Goal: Task Accomplishment & Management: Manage account settings

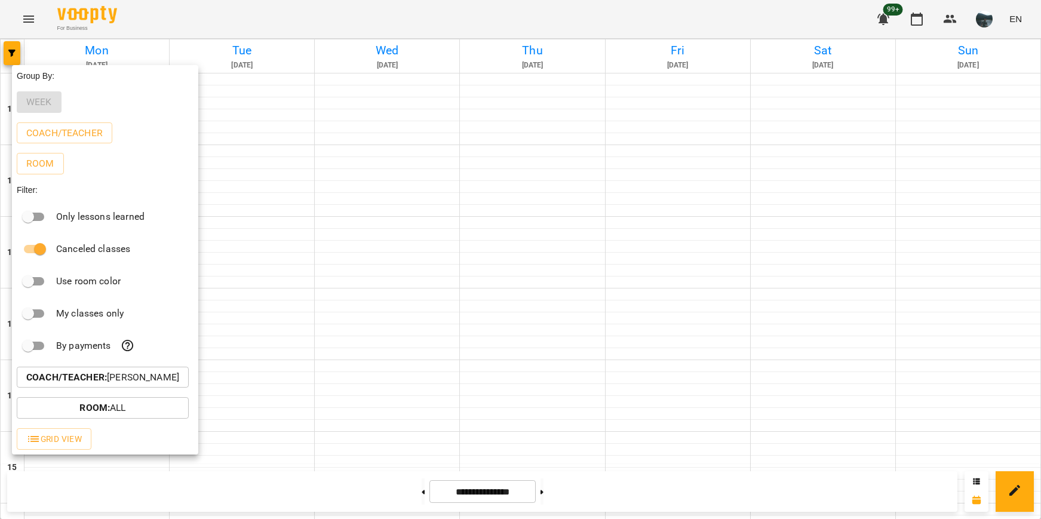
scroll to position [538, 0]
click at [136, 375] on p "Coach/Teacher : [PERSON_NAME]" at bounding box center [102, 377] width 153 height 14
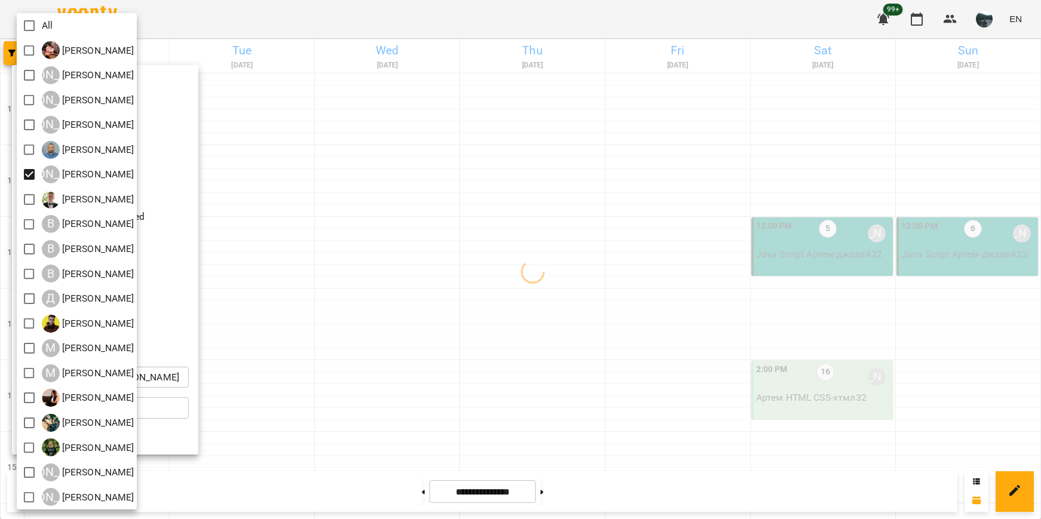
drag, startPoint x: 350, startPoint y: 221, endPoint x: 360, endPoint y: 219, distance: 10.3
click at [352, 221] on div at bounding box center [520, 259] width 1041 height 519
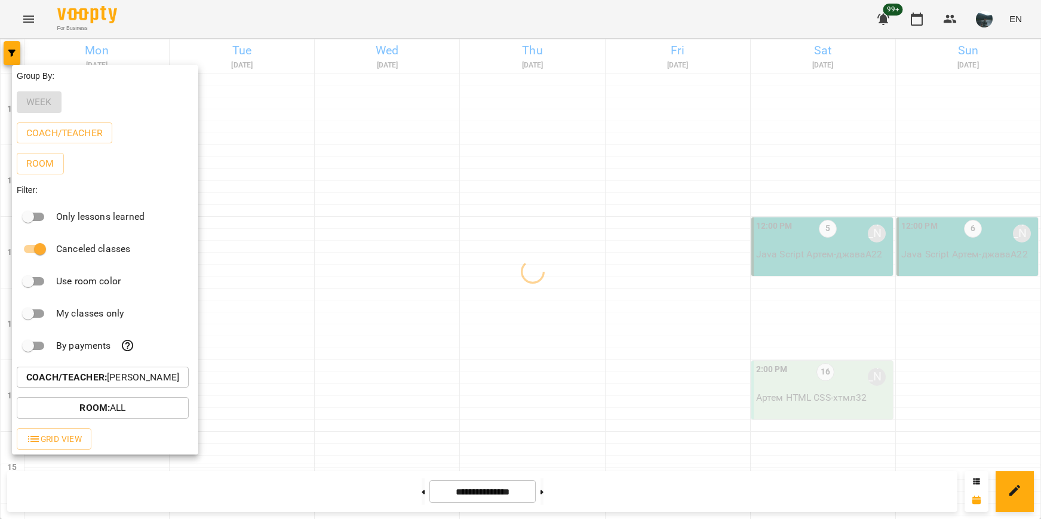
click at [417, 203] on div at bounding box center [520, 259] width 1041 height 519
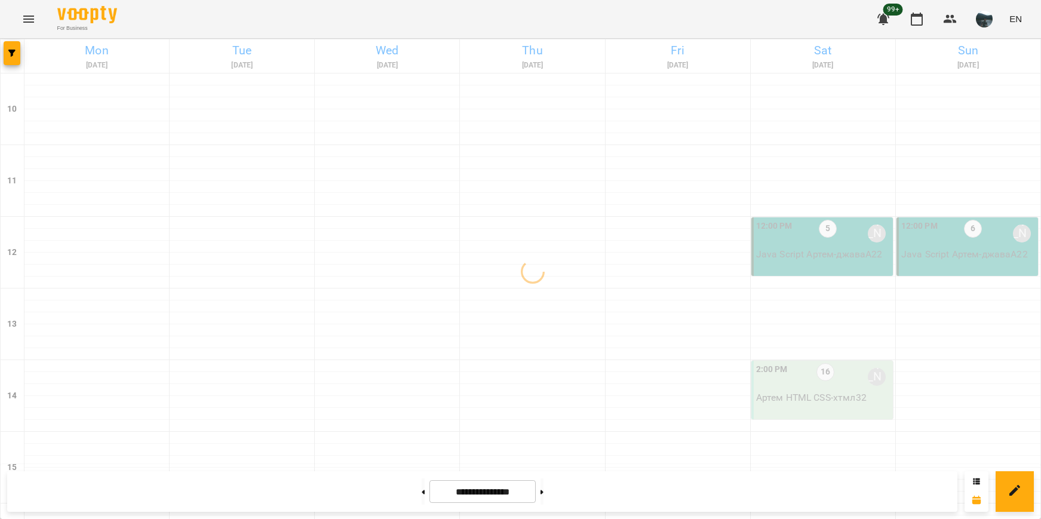
scroll to position [179, 0]
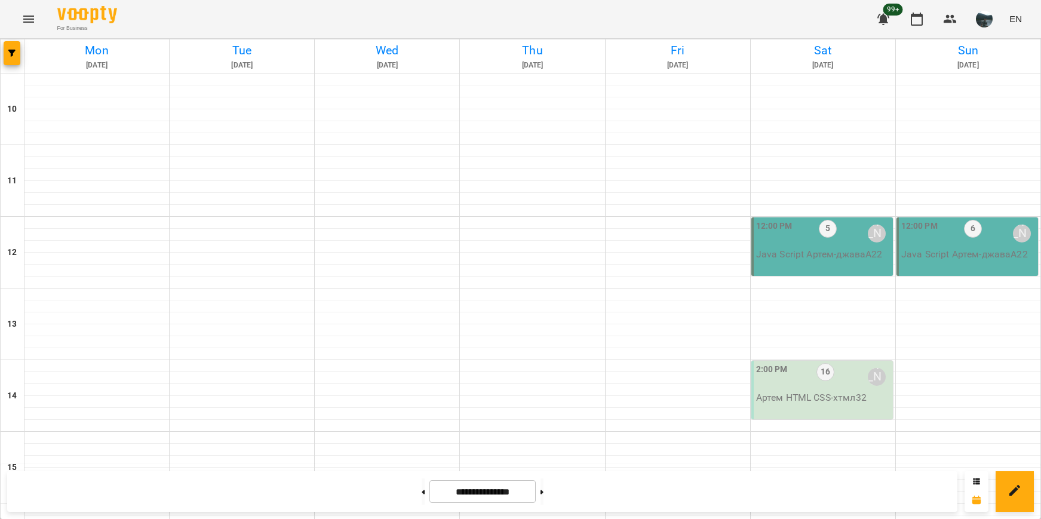
click at [794, 391] on p "[PERSON_NAME] HTML CSS - хтмл32" at bounding box center [823, 398] width 134 height 14
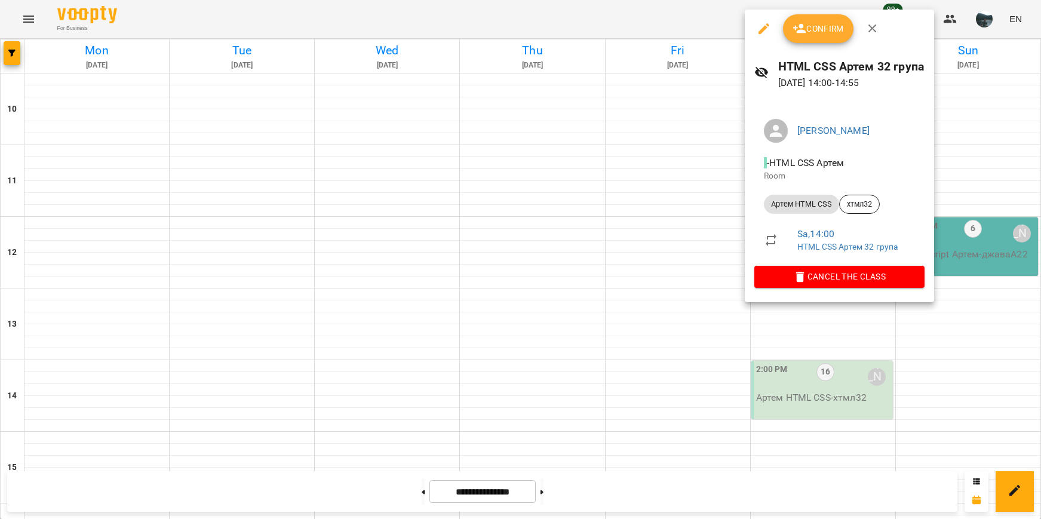
click at [838, 360] on div at bounding box center [520, 259] width 1041 height 519
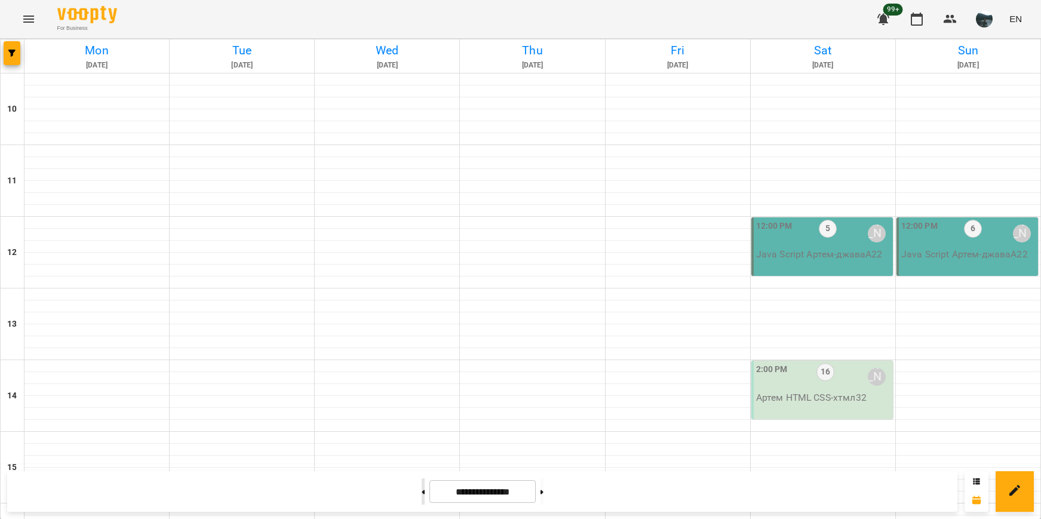
click at [422, 496] on button at bounding box center [423, 492] width 3 height 26
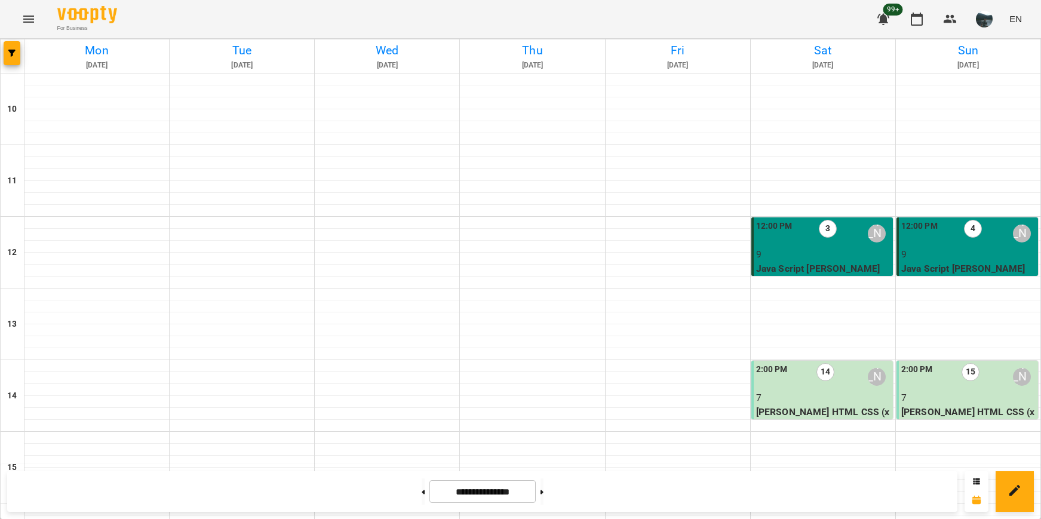
click at [825, 363] on label "14" at bounding box center [826, 372] width 18 height 18
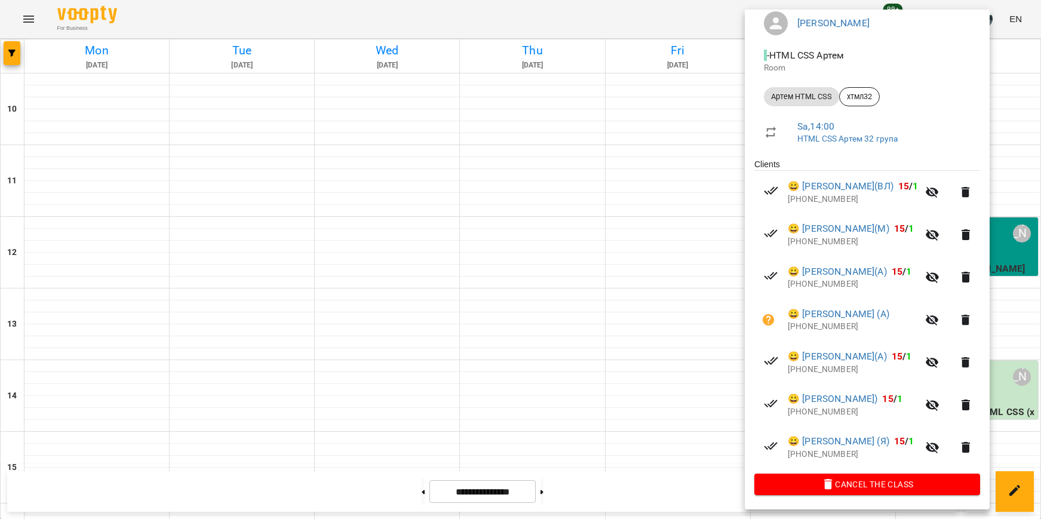
scroll to position [109, 0]
click at [707, 232] on div at bounding box center [520, 259] width 1041 height 519
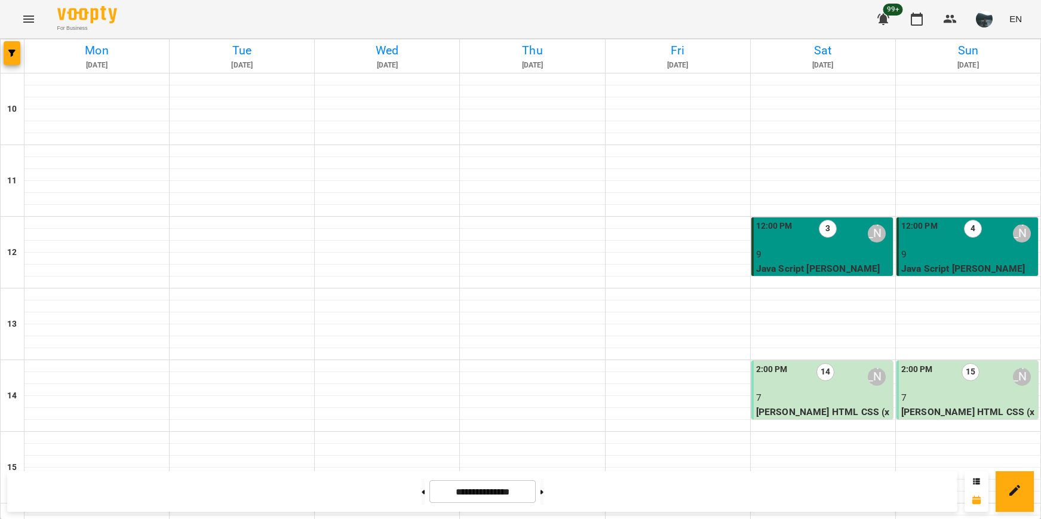
click at [973, 391] on p "7" at bounding box center [968, 398] width 134 height 14
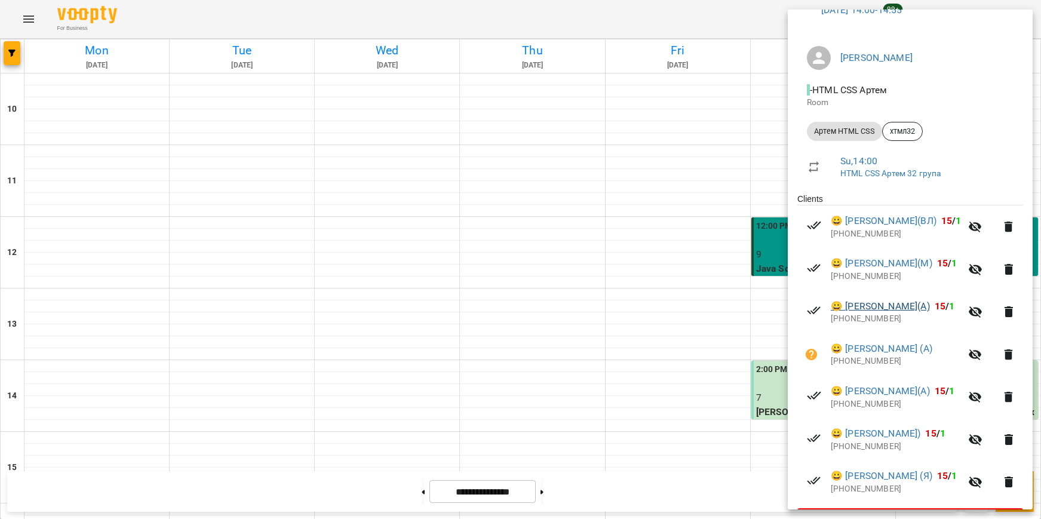
scroll to position [119, 0]
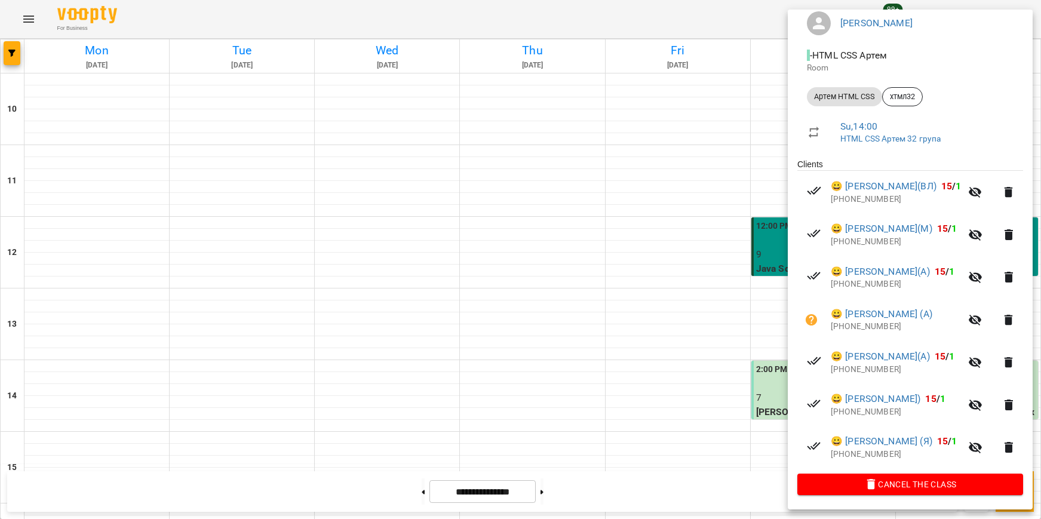
click at [734, 300] on div at bounding box center [520, 259] width 1041 height 519
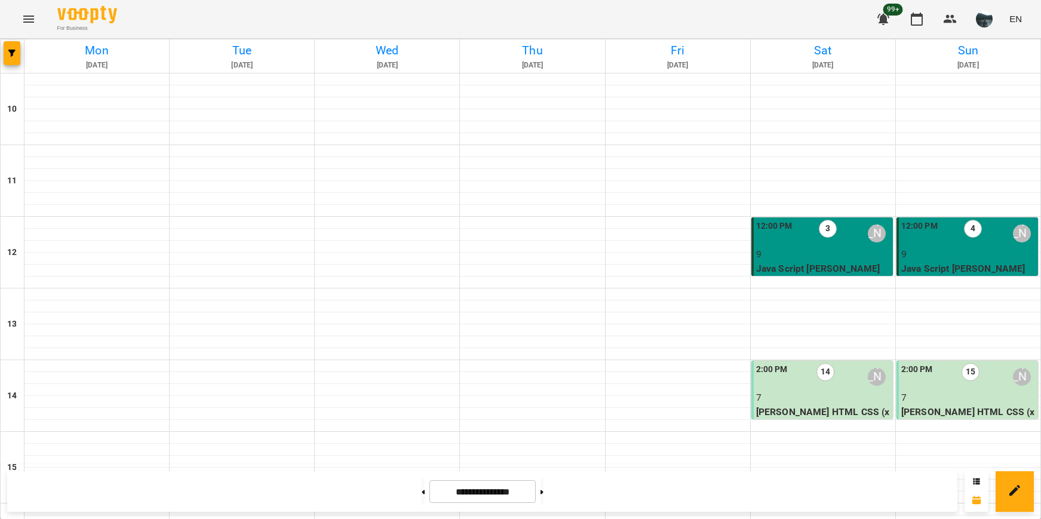
click at [1, 57] on div at bounding box center [13, 55] width 24 height 33
click at [5, 57] on button "button" at bounding box center [12, 53] width 17 height 24
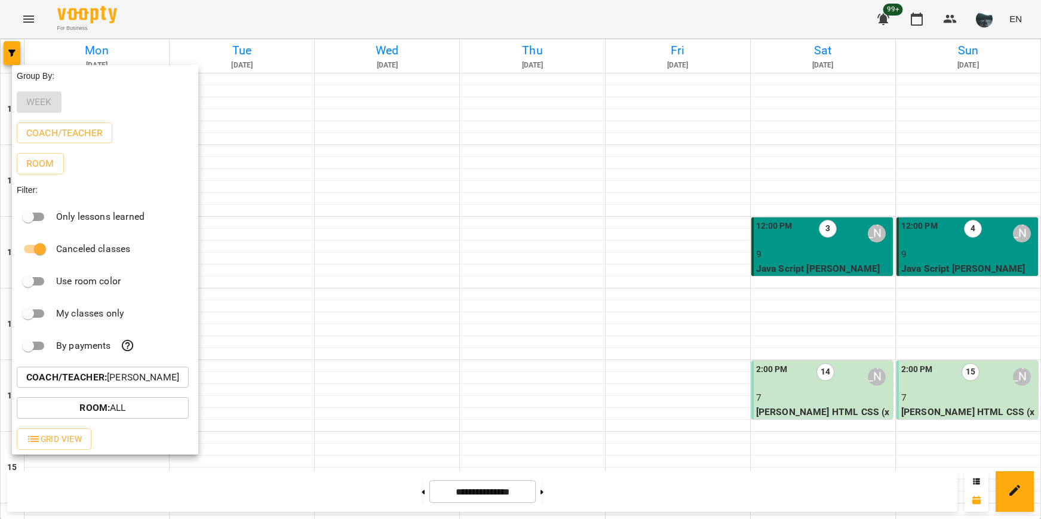
click at [143, 379] on p "Coach/Teacher : [PERSON_NAME]" at bounding box center [102, 377] width 153 height 14
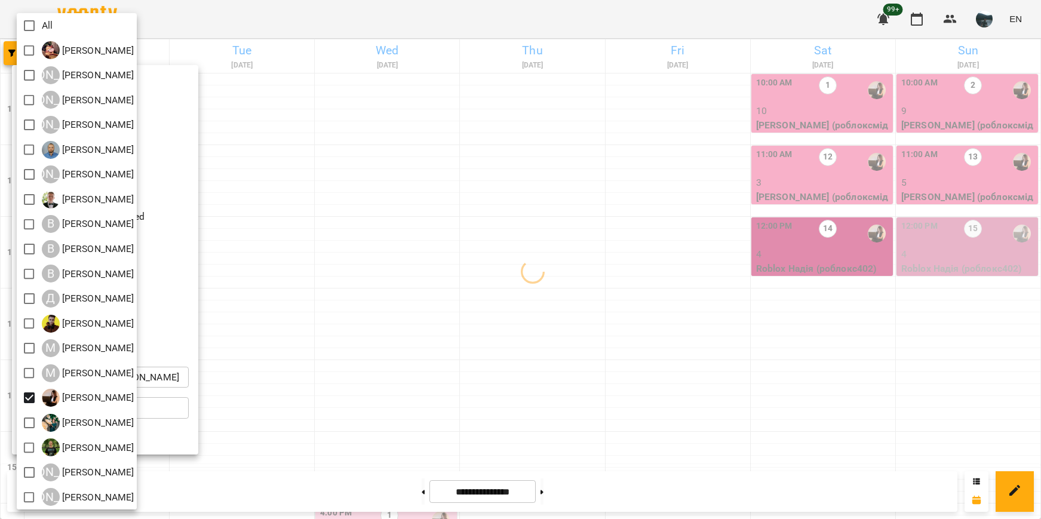
click at [472, 314] on div at bounding box center [520, 259] width 1041 height 519
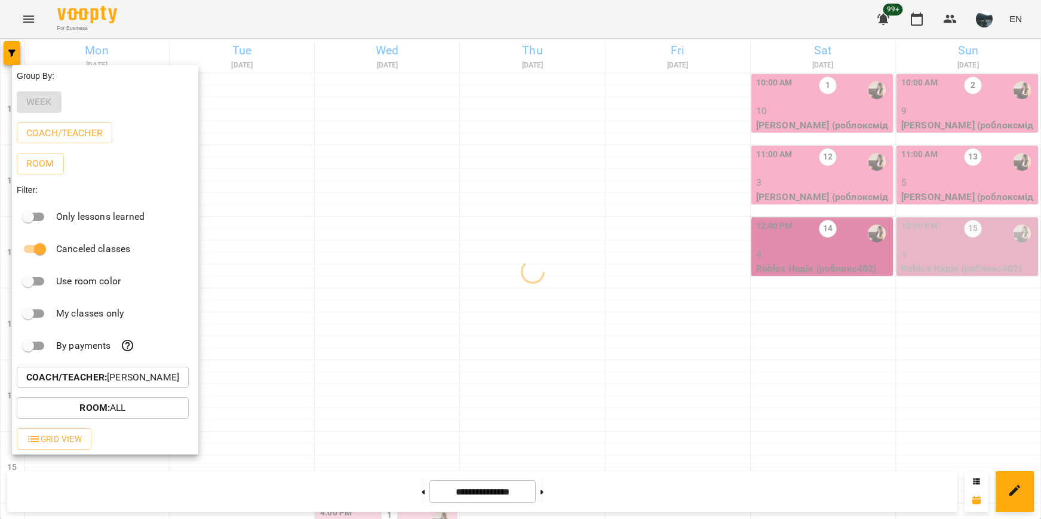
click at [544, 273] on div at bounding box center [520, 259] width 1041 height 519
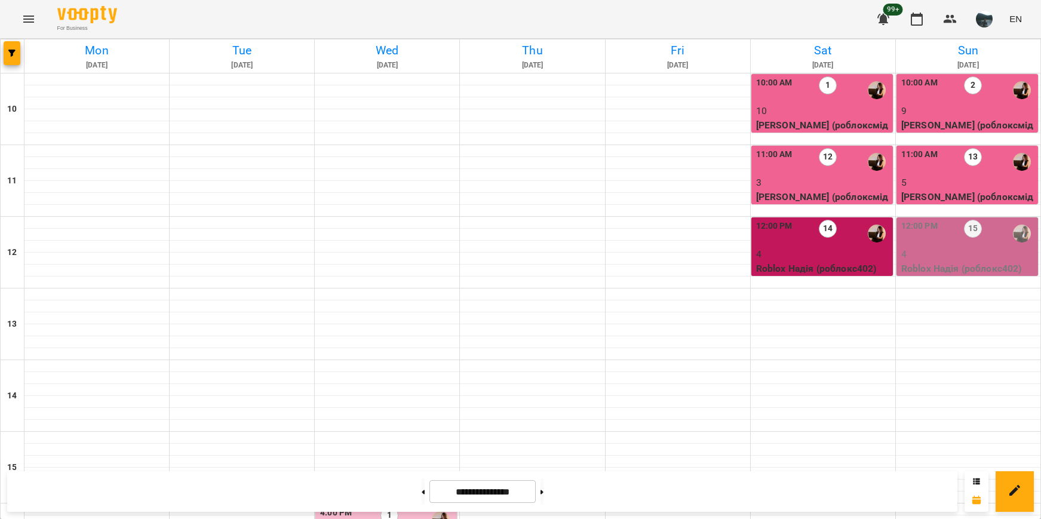
scroll to position [418, 0]
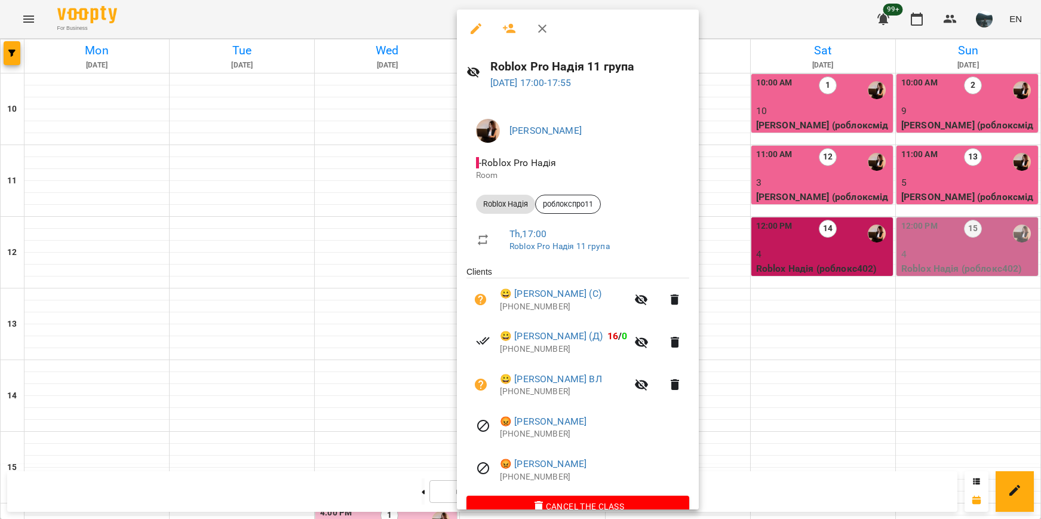
click at [790, 355] on div at bounding box center [520, 259] width 1041 height 519
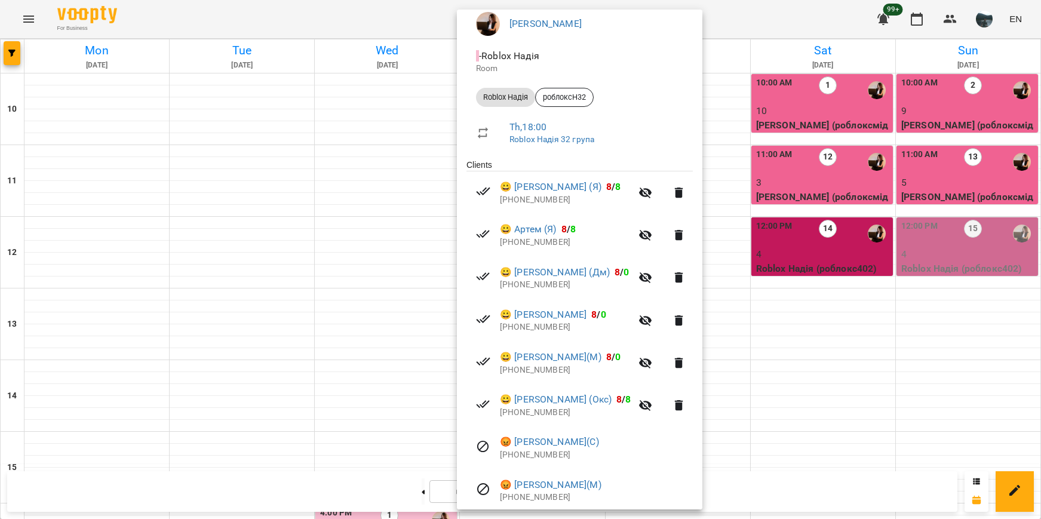
scroll to position [119, 0]
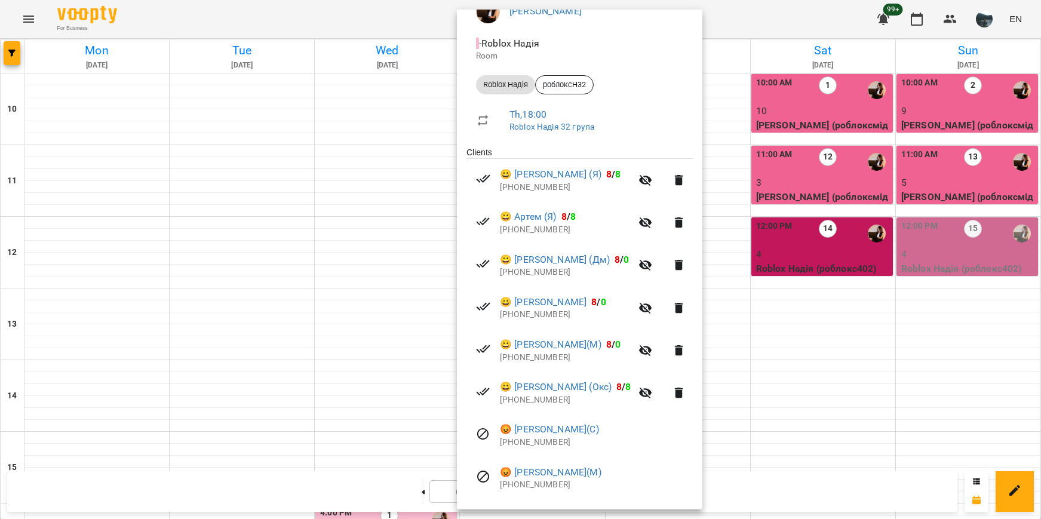
click at [841, 344] on div at bounding box center [520, 259] width 1041 height 519
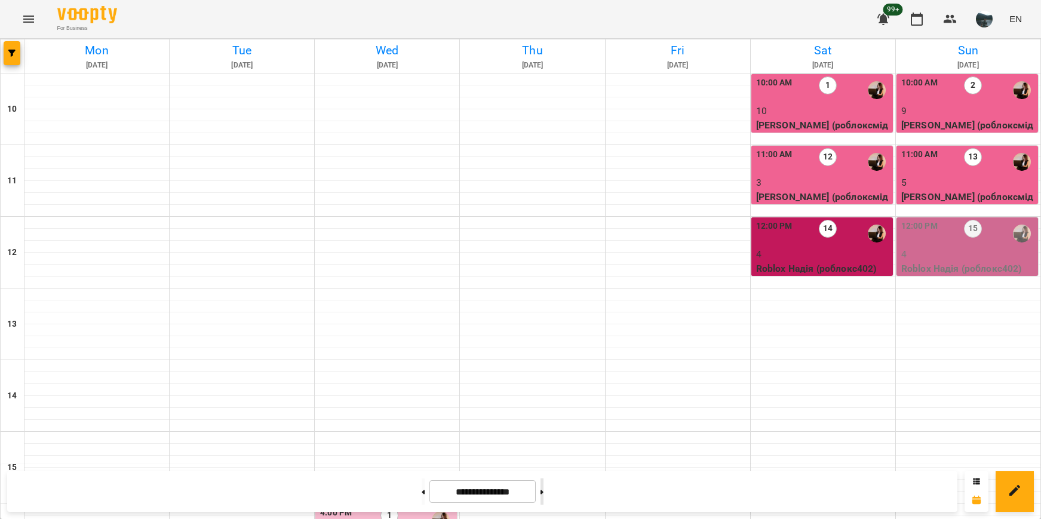
click at [544, 495] on button at bounding box center [542, 492] width 3 height 26
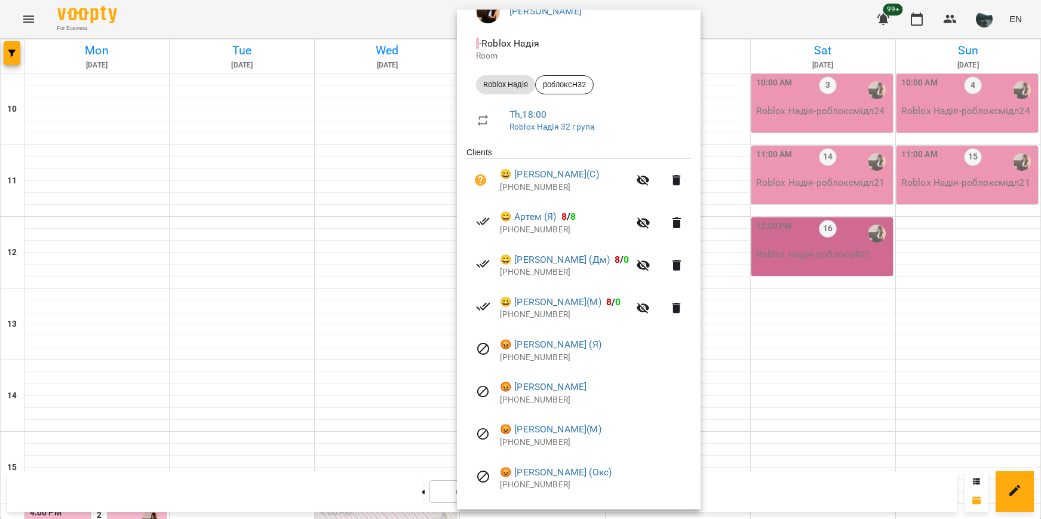
click at [805, 311] on div at bounding box center [520, 259] width 1041 height 519
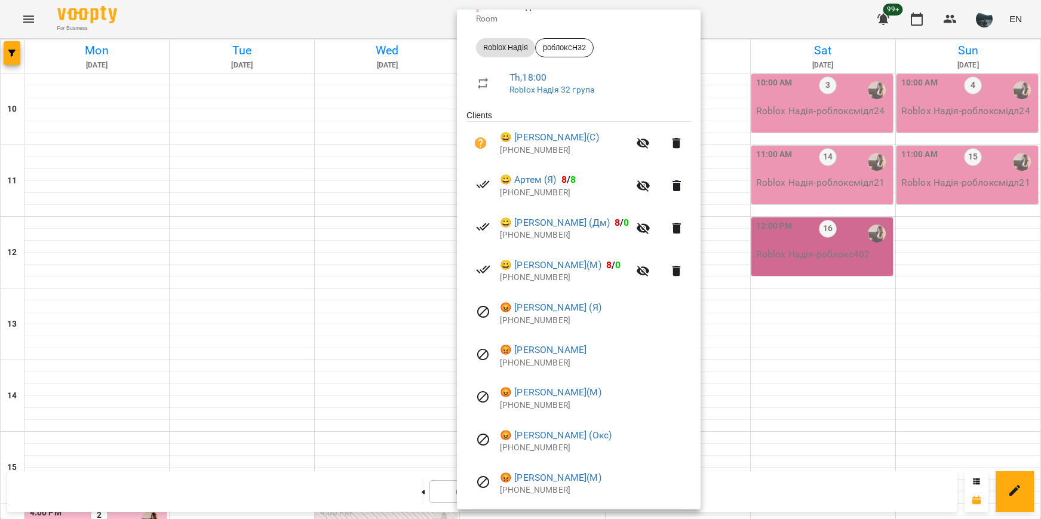
scroll to position [179, 0]
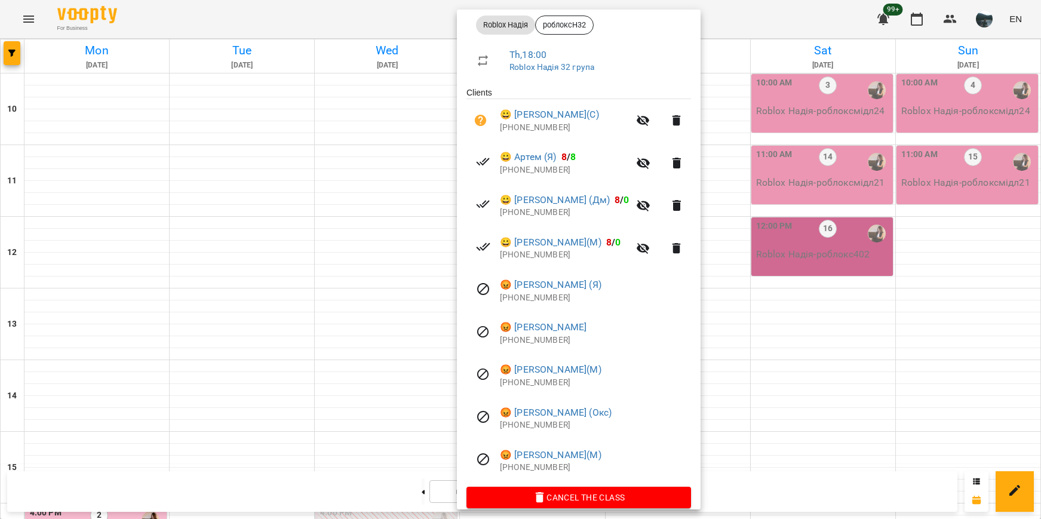
click at [794, 241] on div at bounding box center [520, 259] width 1041 height 519
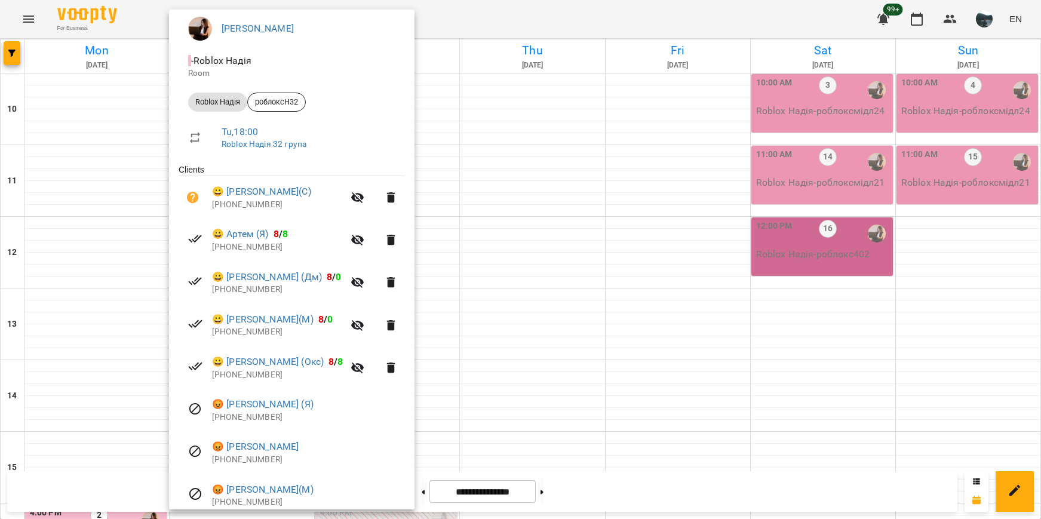
scroll to position [119, 0]
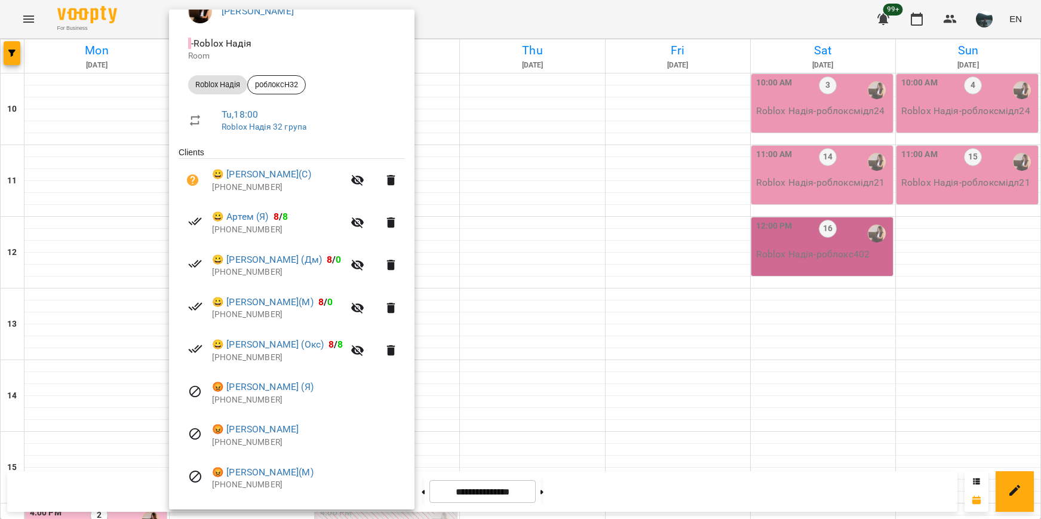
click at [841, 311] on div at bounding box center [520, 259] width 1041 height 519
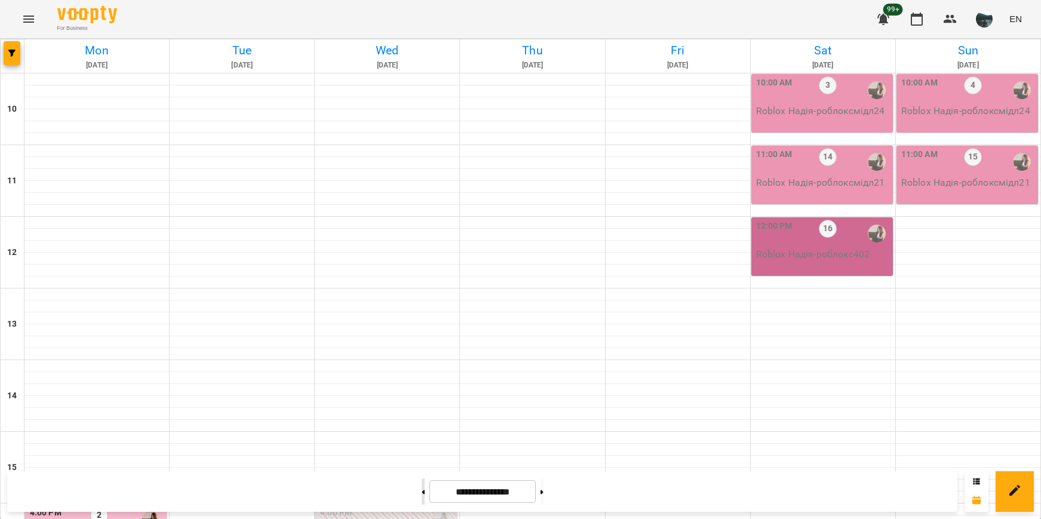
click at [422, 493] on button at bounding box center [423, 492] width 3 height 26
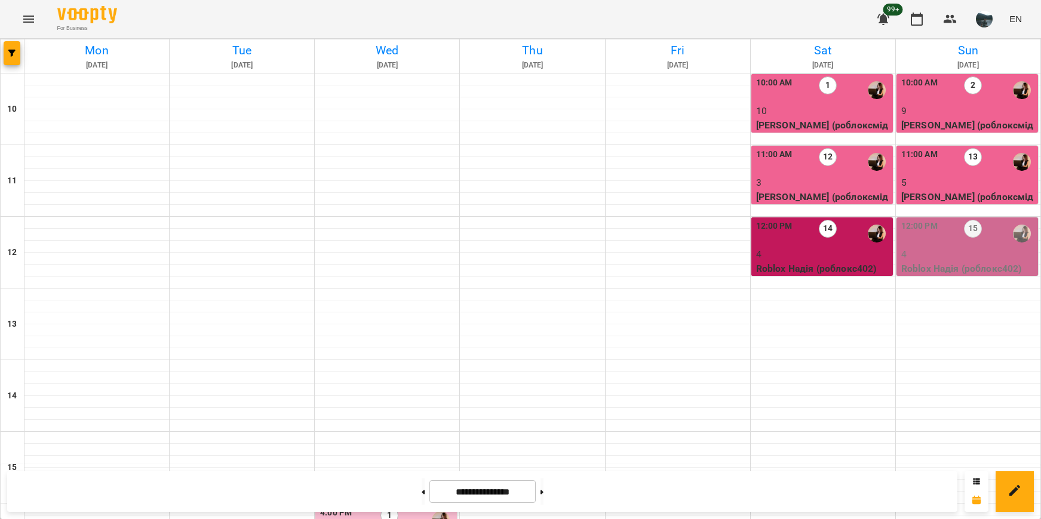
scroll to position [478, 0]
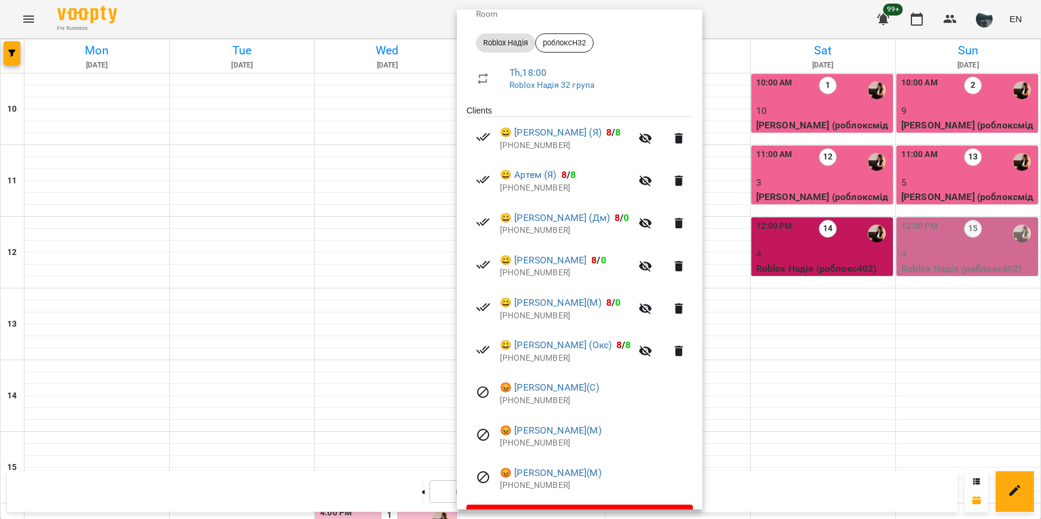
scroll to position [179, 0]
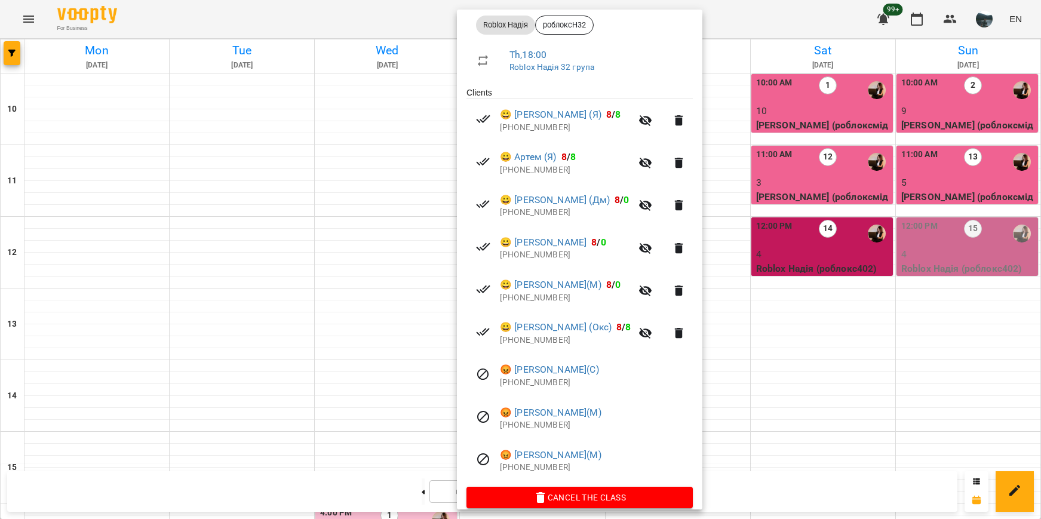
click at [259, 211] on div at bounding box center [520, 259] width 1041 height 519
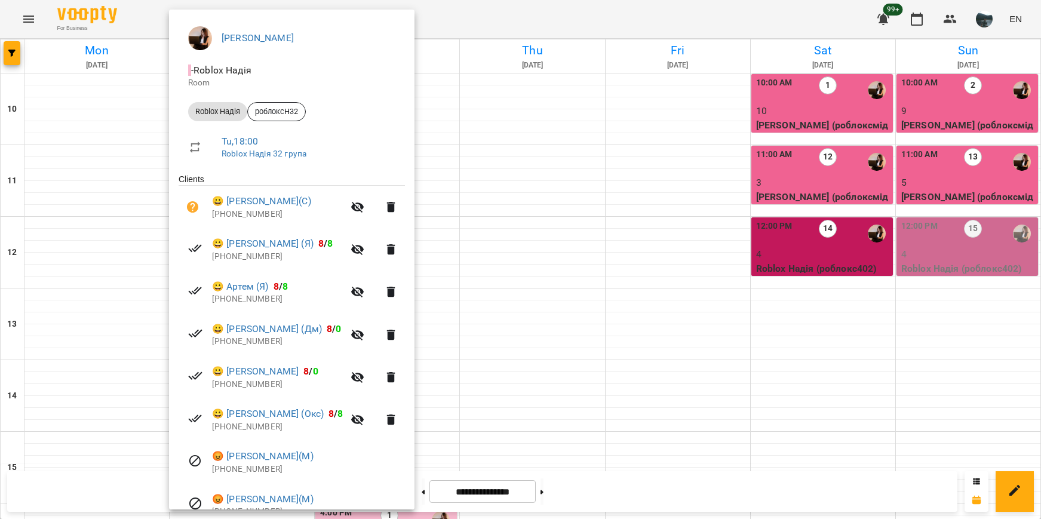
scroll to position [119, 0]
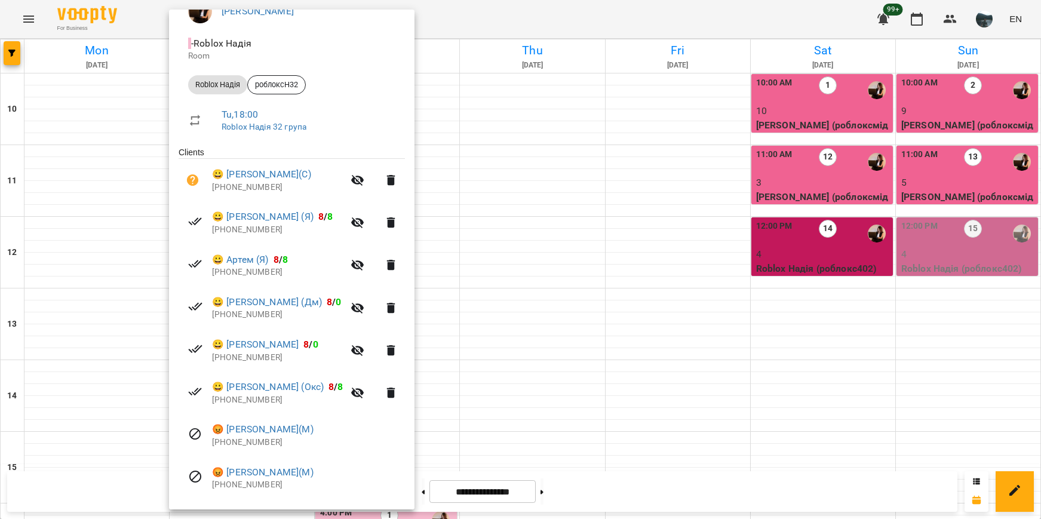
click at [553, 383] on div at bounding box center [520, 259] width 1041 height 519
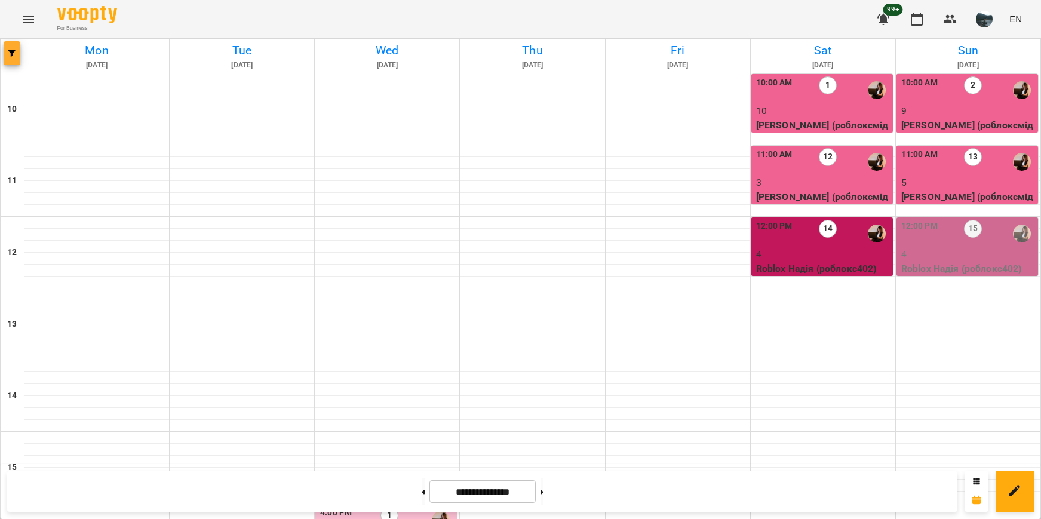
click at [8, 57] on button "button" at bounding box center [12, 53] width 17 height 24
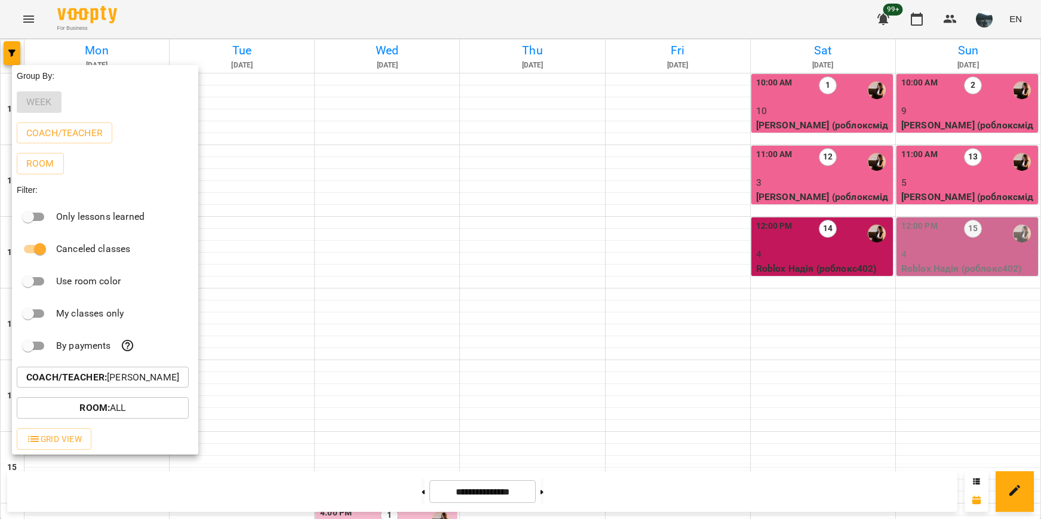
click at [111, 374] on p "Coach/Teacher : [PERSON_NAME]" at bounding box center [102, 377] width 153 height 14
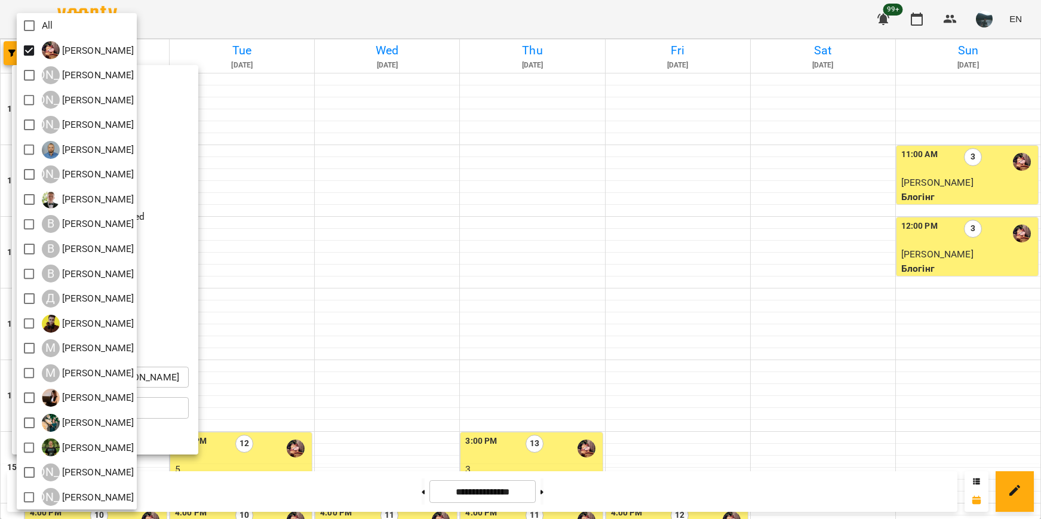
click at [386, 200] on div at bounding box center [520, 259] width 1041 height 519
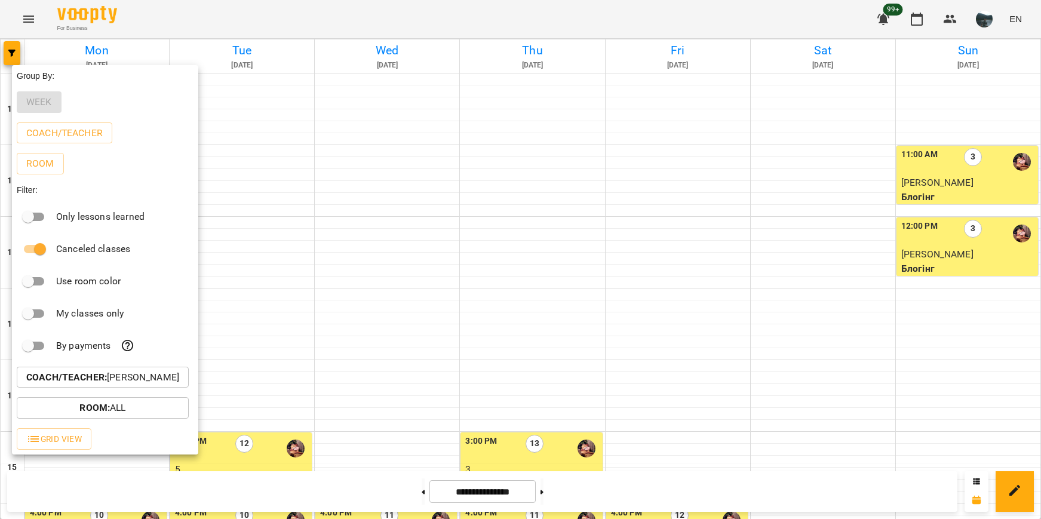
click at [336, 207] on div at bounding box center [520, 259] width 1041 height 519
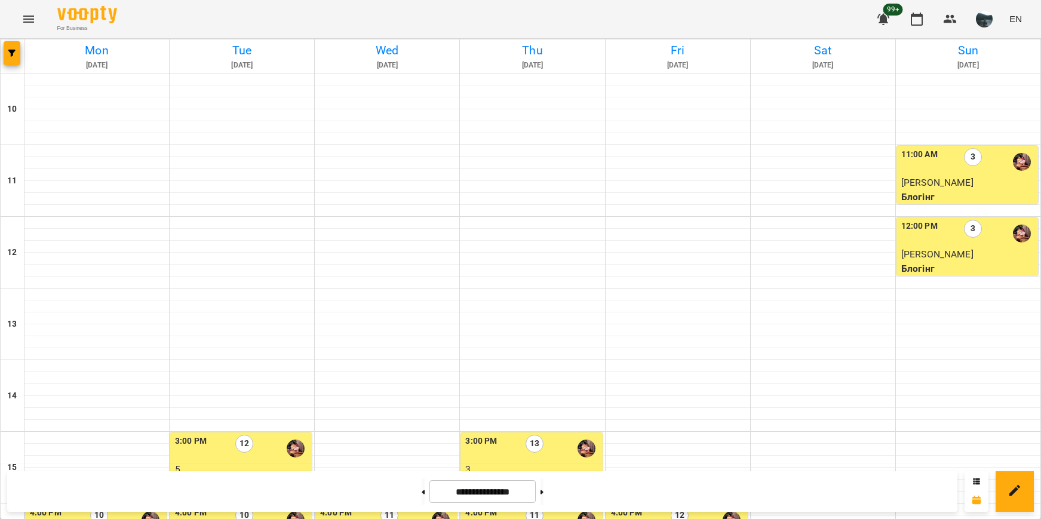
scroll to position [239, 0]
click at [544, 491] on button at bounding box center [542, 492] width 3 height 26
type input "**********"
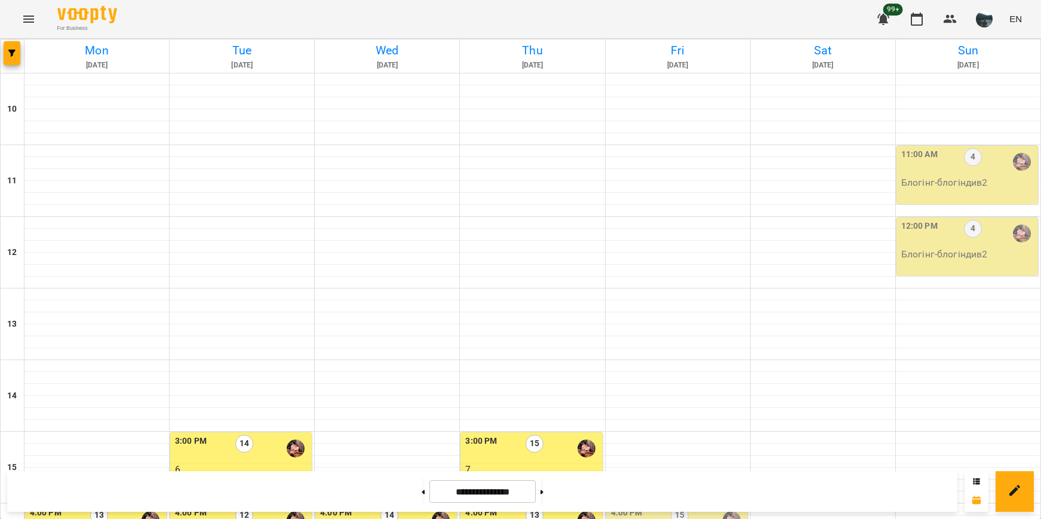
scroll to position [358, 0]
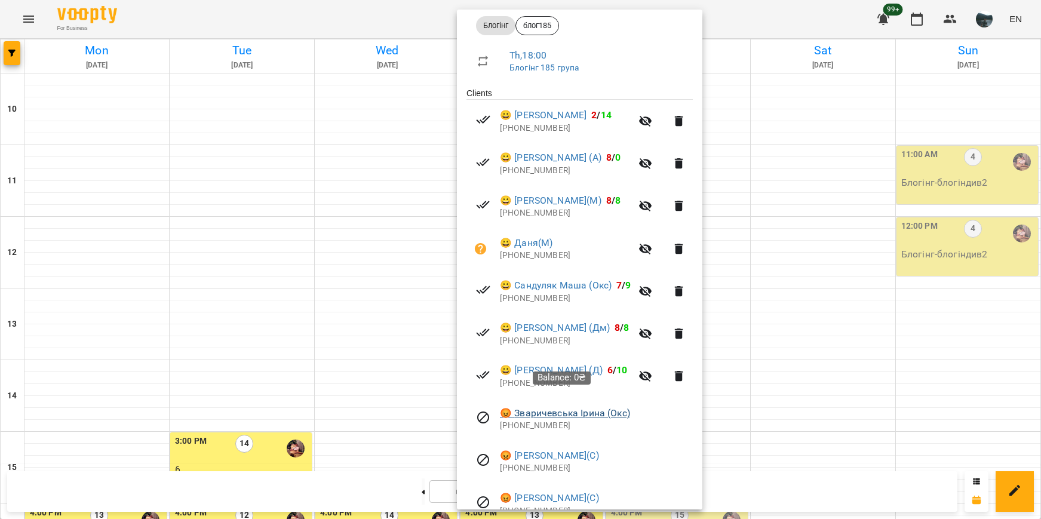
scroll to position [177, 0]
click at [908, 334] on div at bounding box center [520, 259] width 1041 height 519
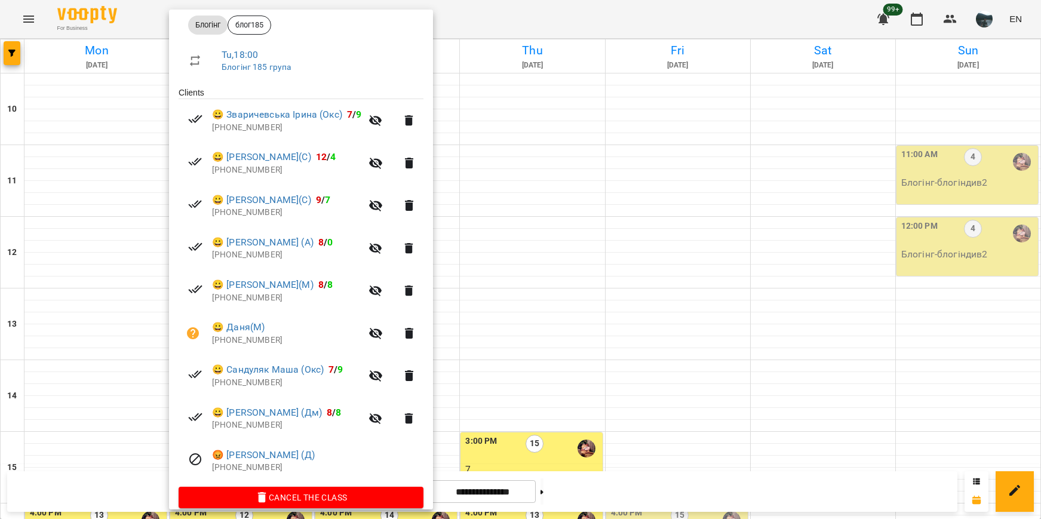
scroll to position [194, 0]
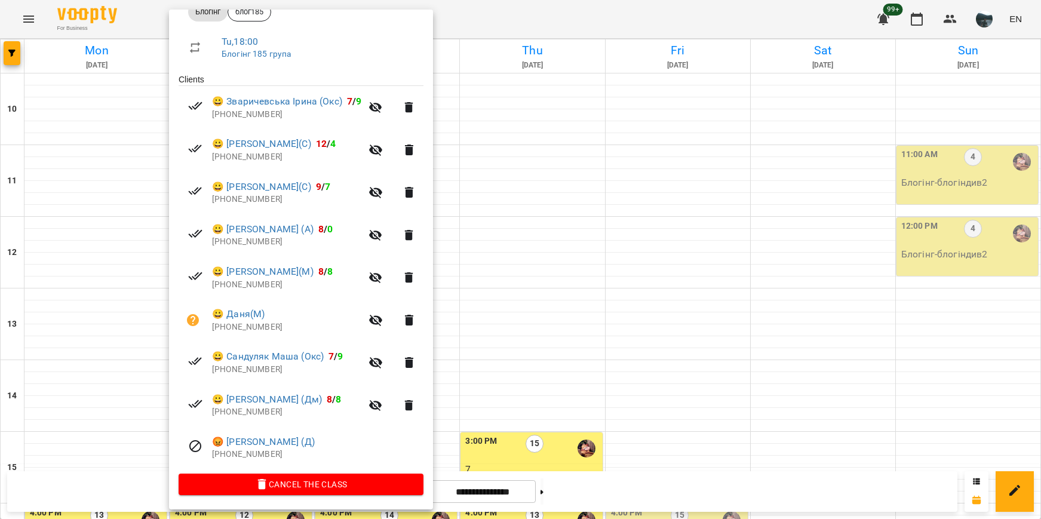
click at [546, 306] on div at bounding box center [520, 259] width 1041 height 519
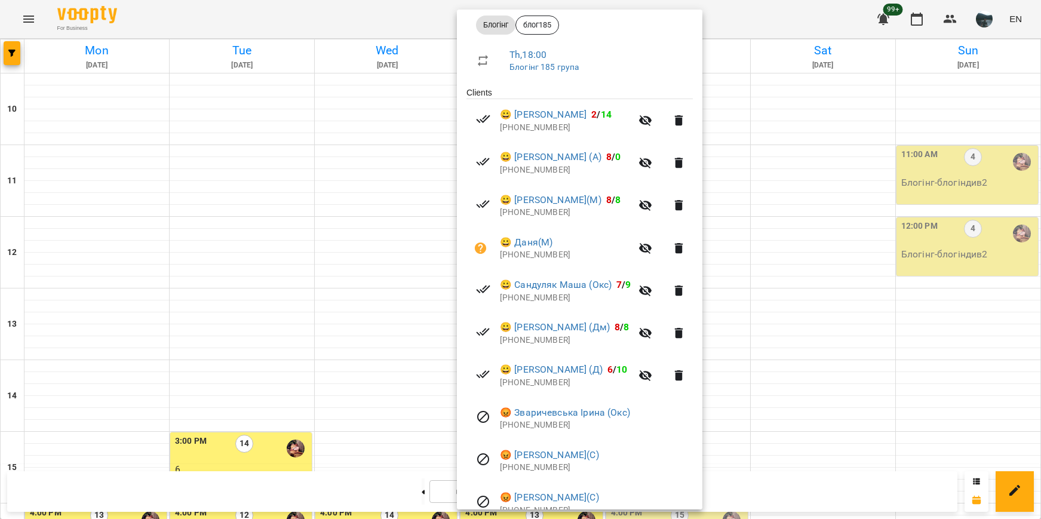
scroll to position [237, 0]
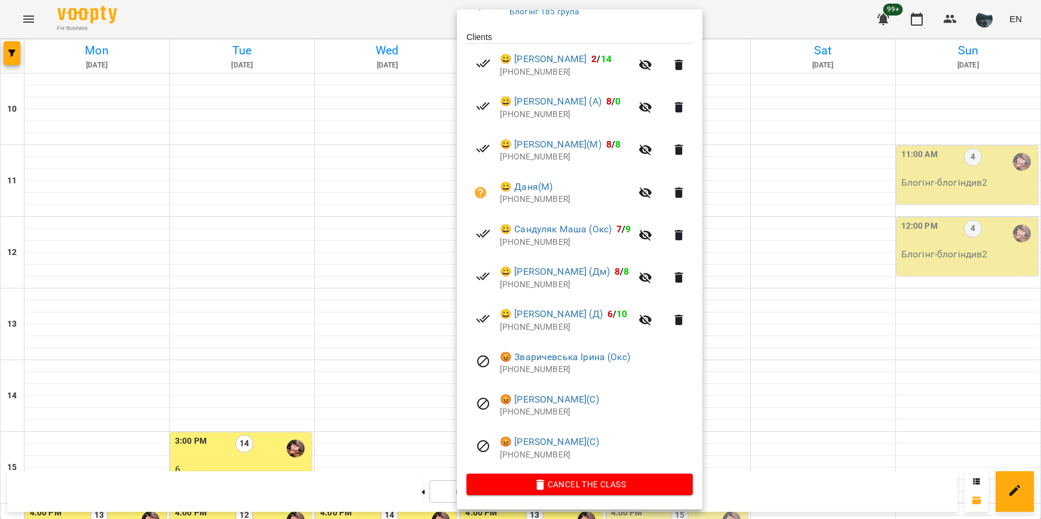
click at [242, 327] on div at bounding box center [520, 259] width 1041 height 519
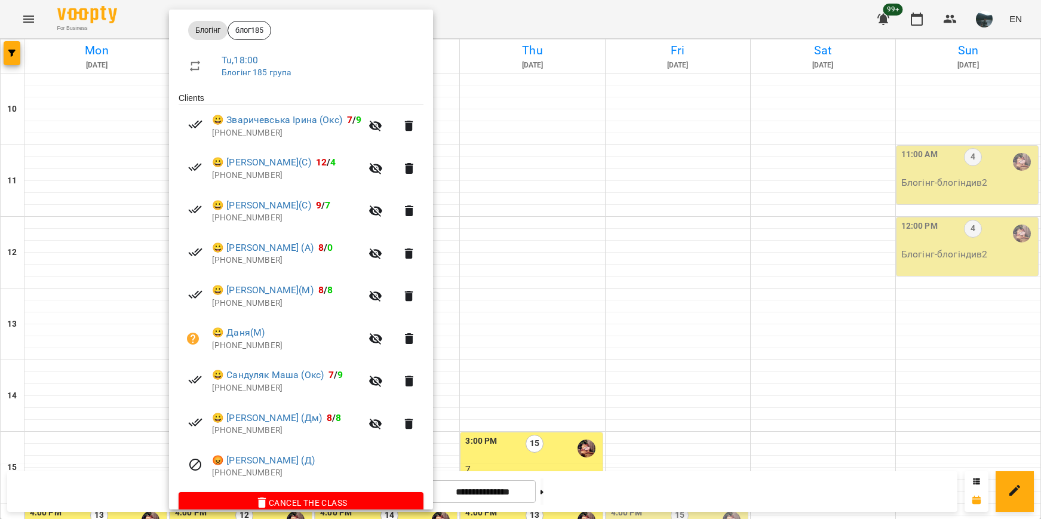
scroll to position [179, 0]
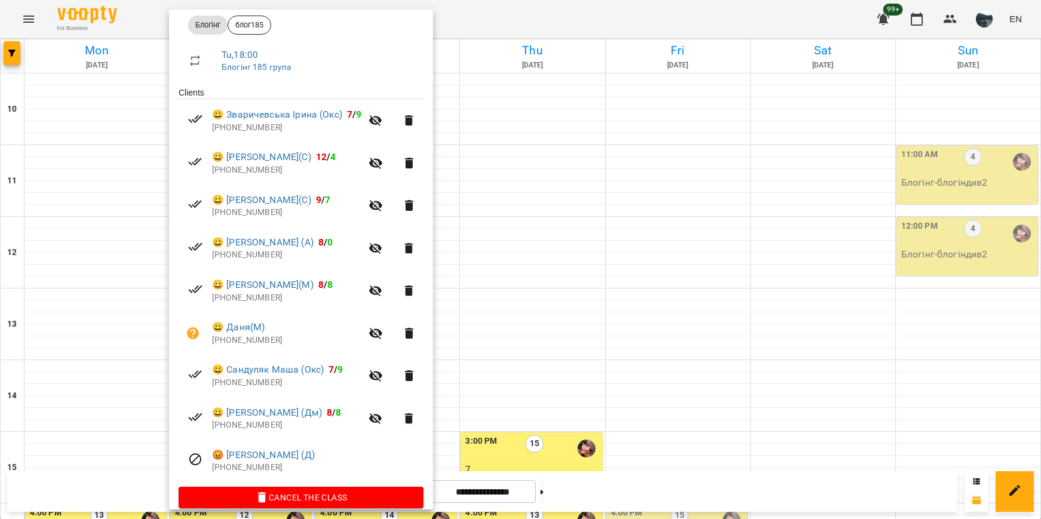
click at [867, 306] on div at bounding box center [520, 259] width 1041 height 519
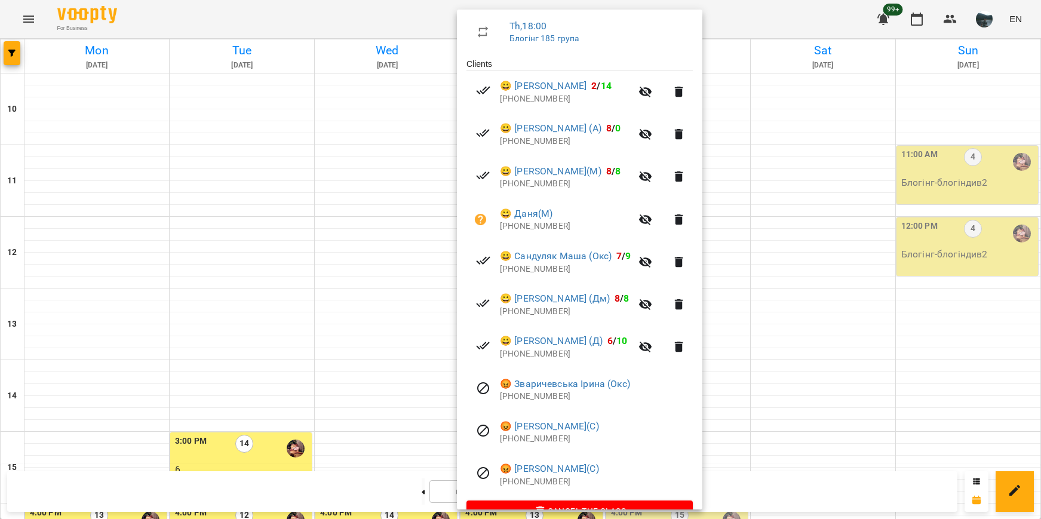
scroll to position [237, 0]
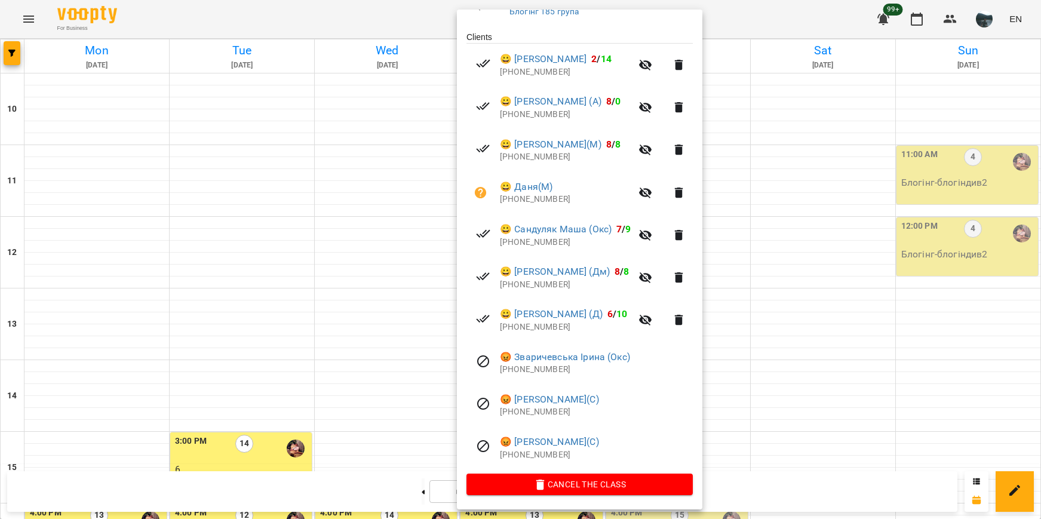
click at [842, 279] on div at bounding box center [520, 259] width 1041 height 519
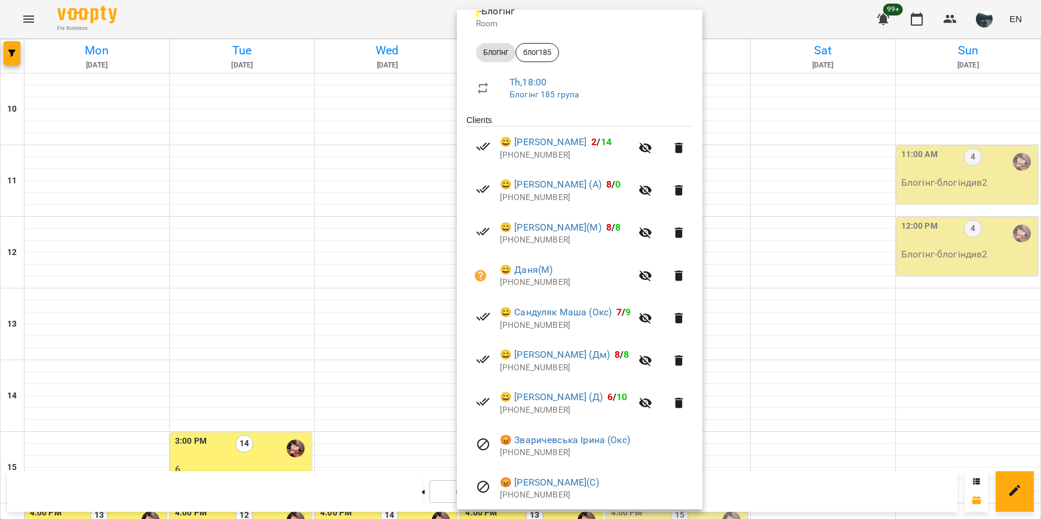
scroll to position [179, 0]
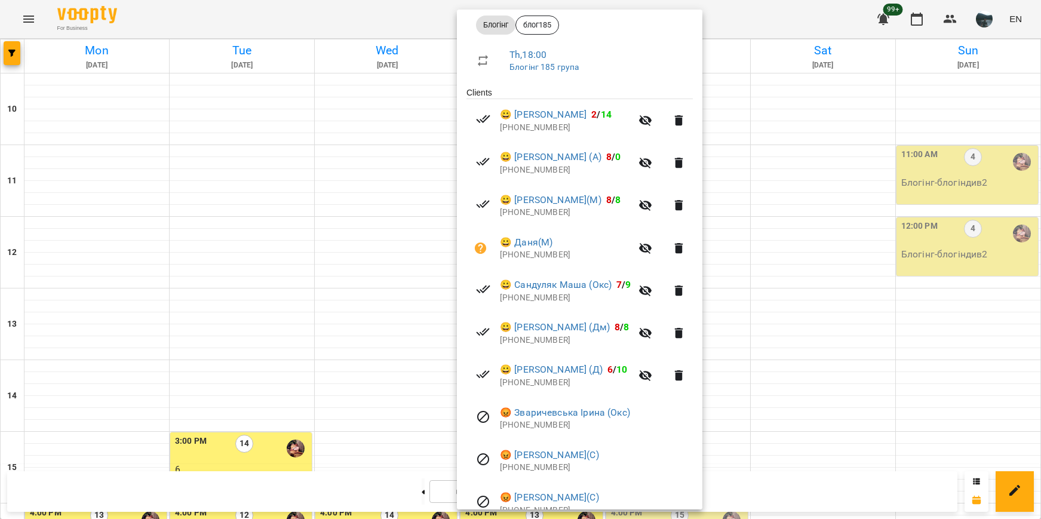
click at [827, 327] on div at bounding box center [520, 259] width 1041 height 519
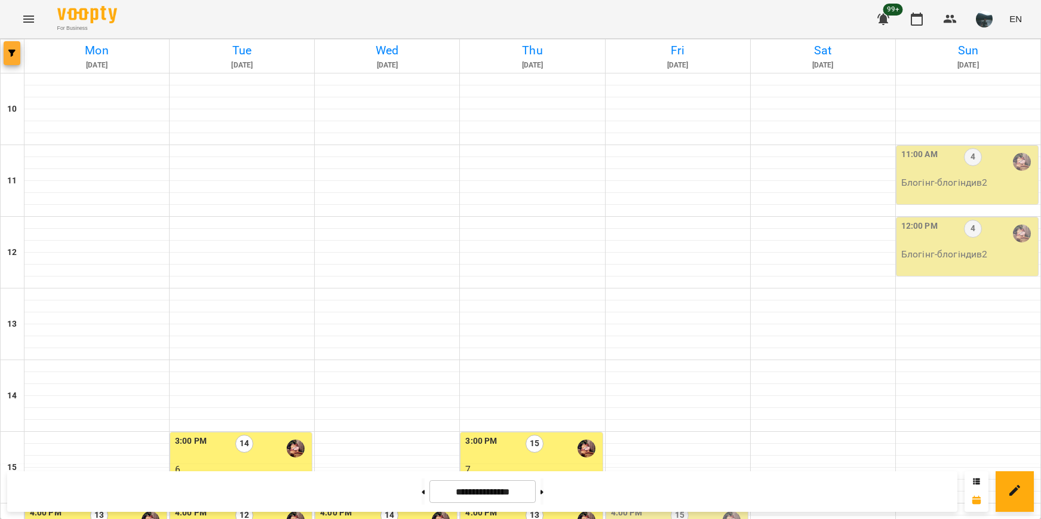
click at [19, 54] on span "button" at bounding box center [12, 53] width 17 height 7
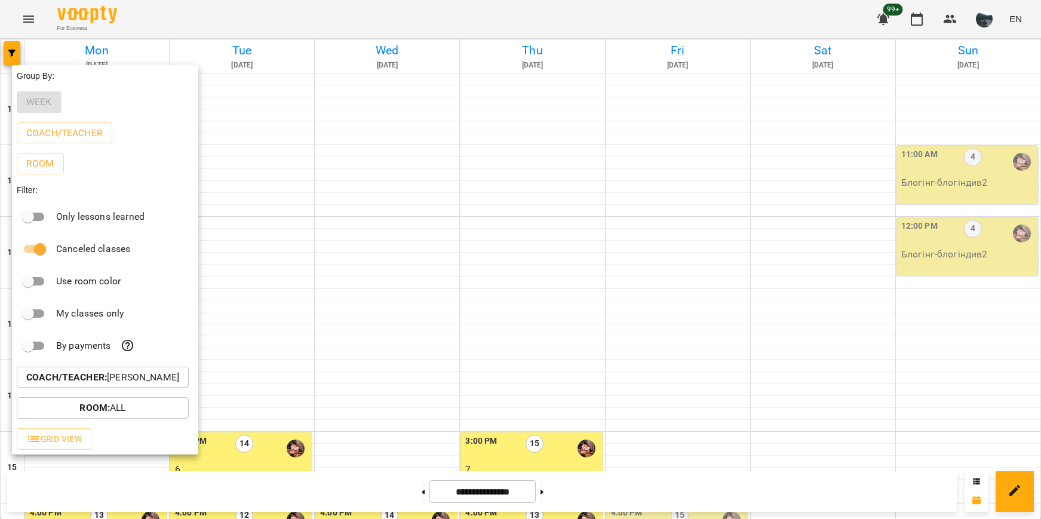
click at [159, 383] on p "Coach/Teacher : [PERSON_NAME]" at bounding box center [102, 377] width 153 height 14
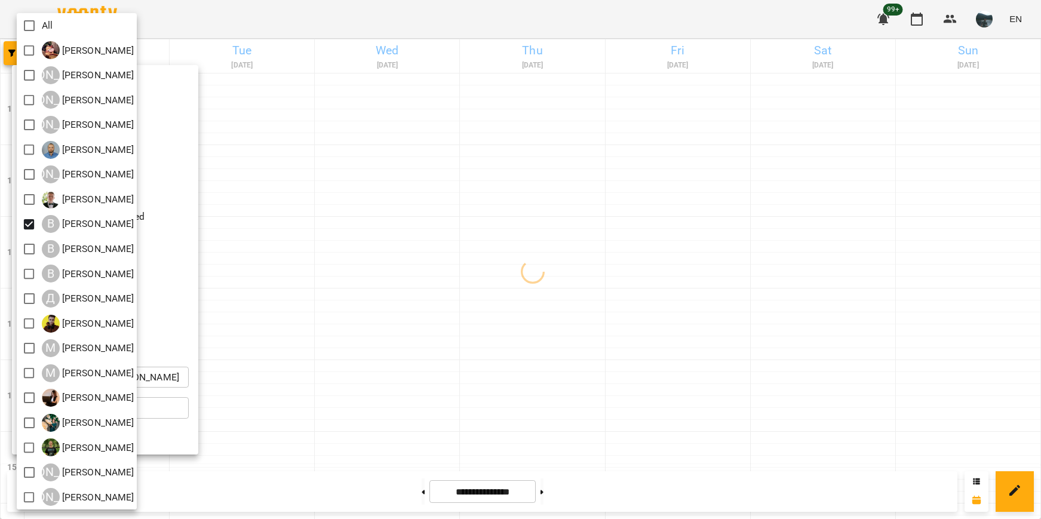
click at [505, 292] on div at bounding box center [520, 259] width 1041 height 519
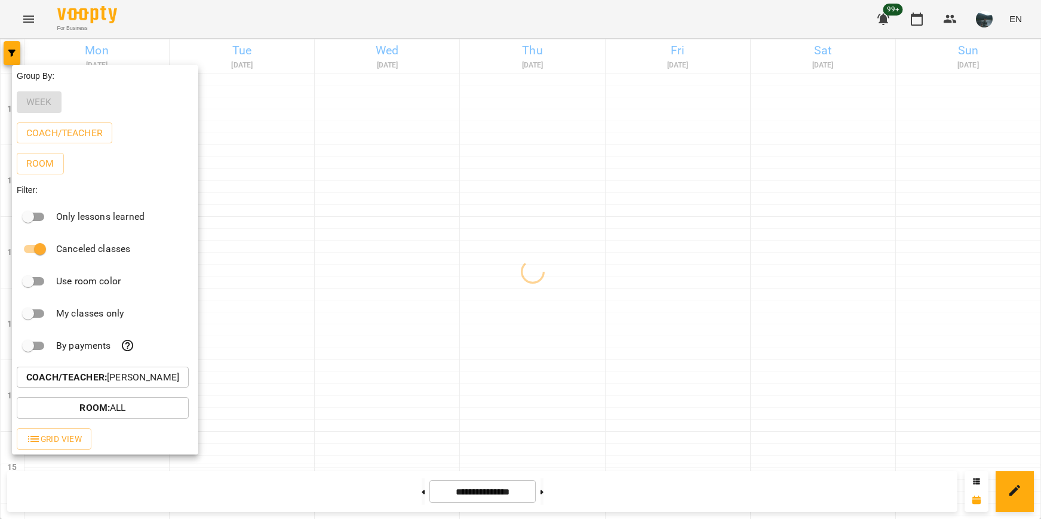
click at [476, 292] on div at bounding box center [520, 259] width 1041 height 519
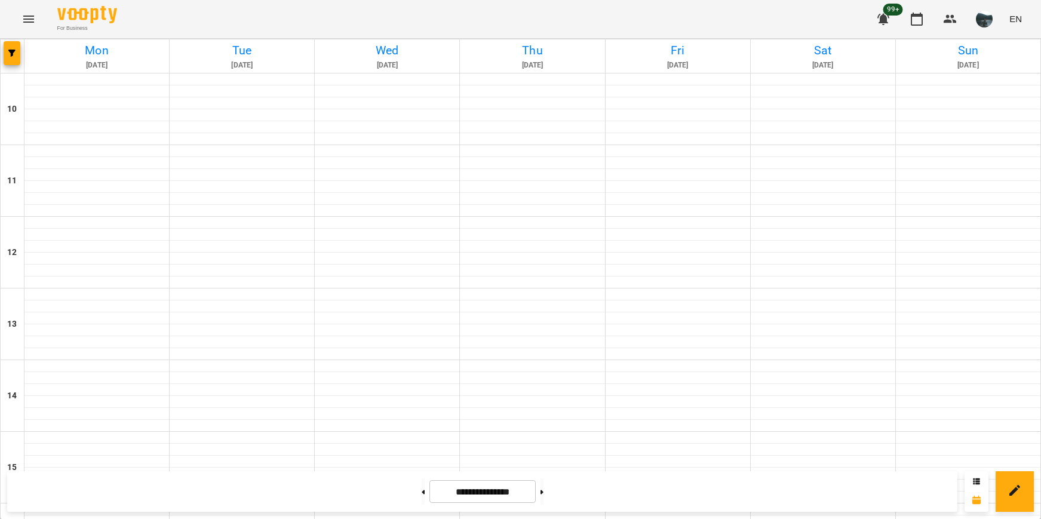
scroll to position [418, 0]
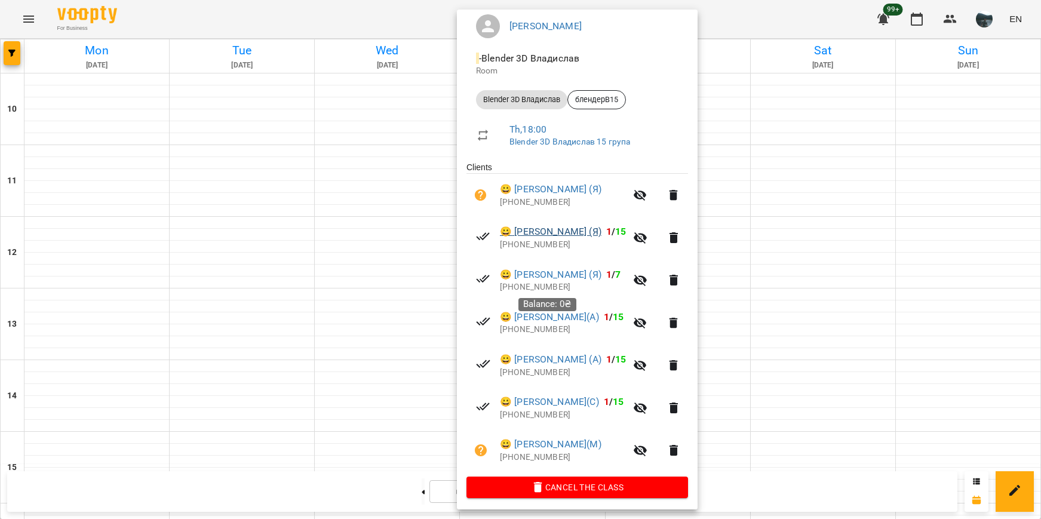
scroll to position [109, 0]
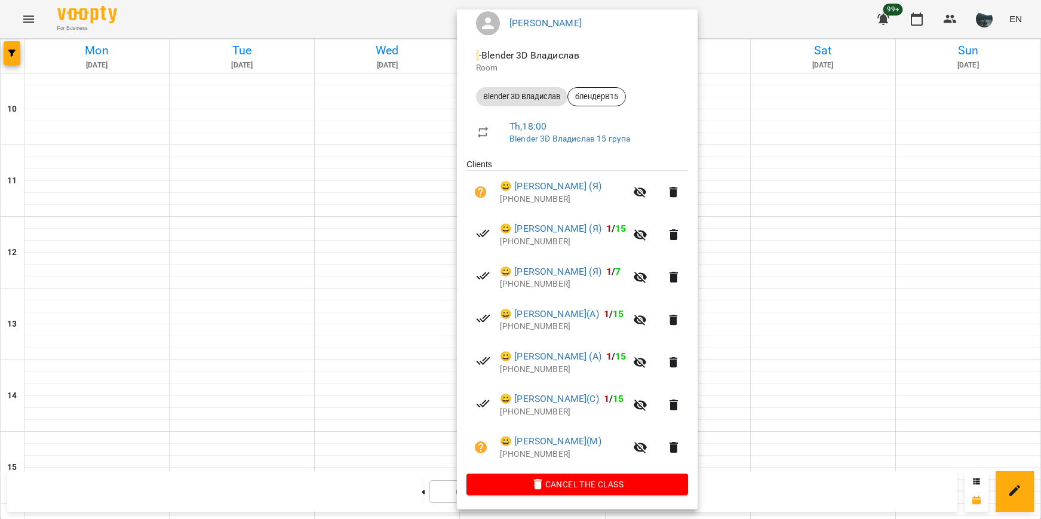
click at [812, 394] on div at bounding box center [520, 259] width 1041 height 519
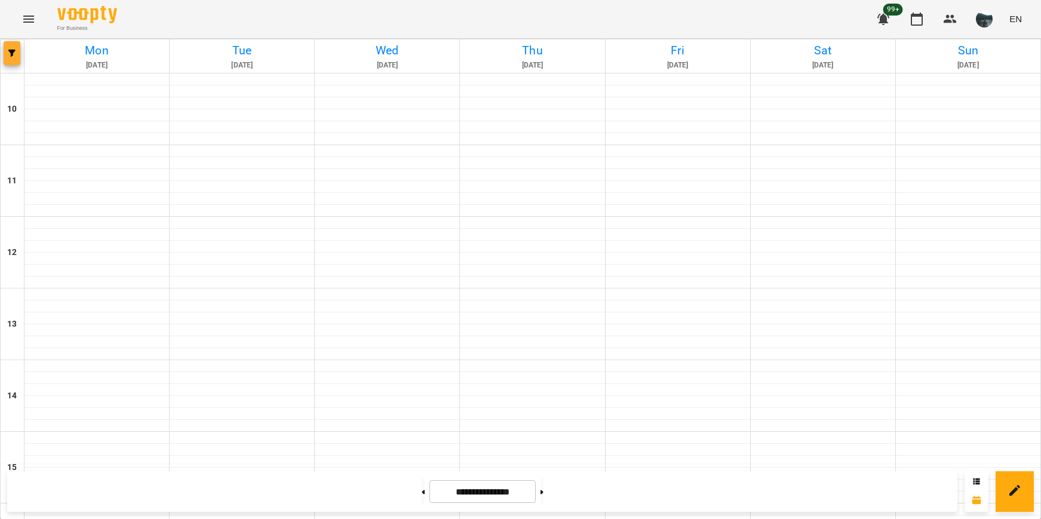
click at [16, 53] on span "button" at bounding box center [12, 53] width 17 height 7
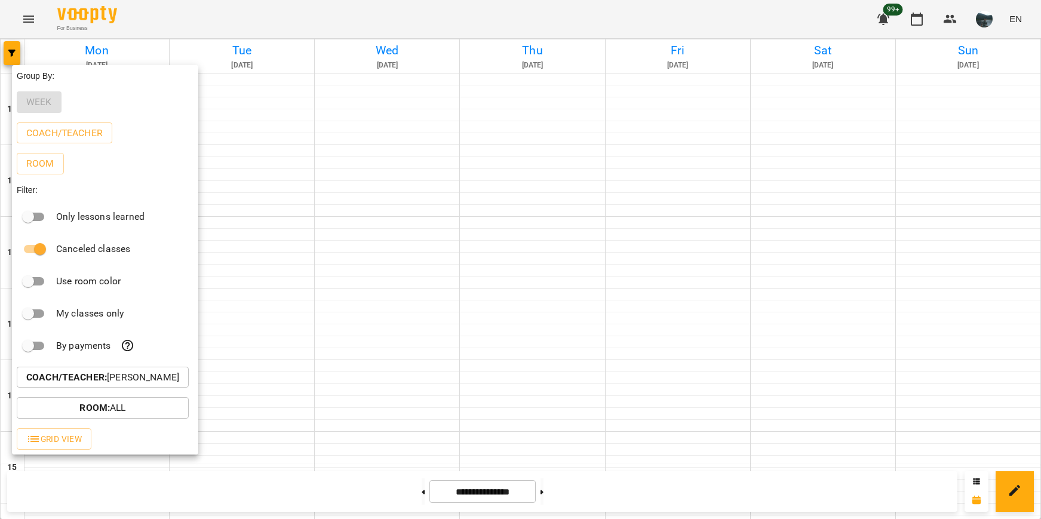
click at [132, 376] on p "Coach/Teacher : [PERSON_NAME]" at bounding box center [102, 377] width 153 height 14
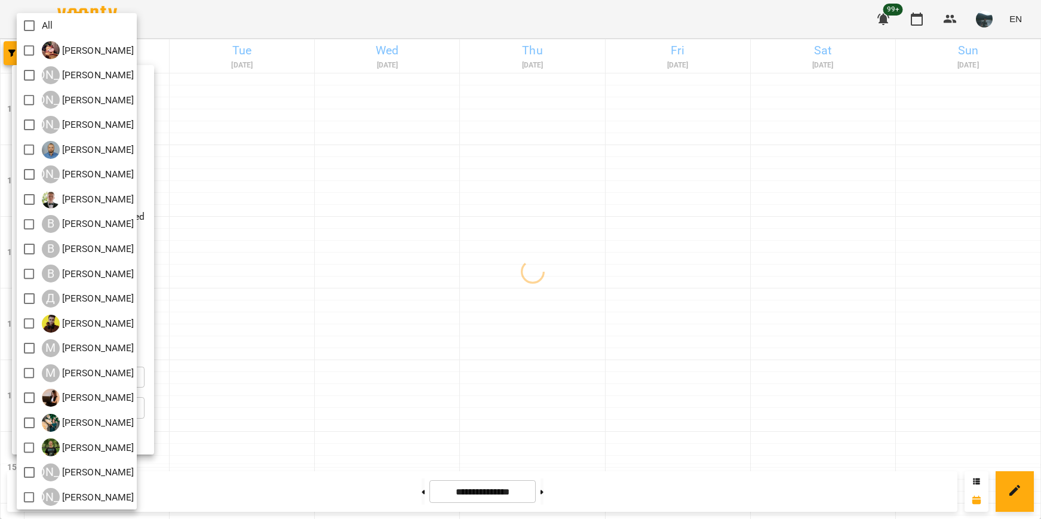
click at [15, 6] on div at bounding box center [520, 259] width 1041 height 519
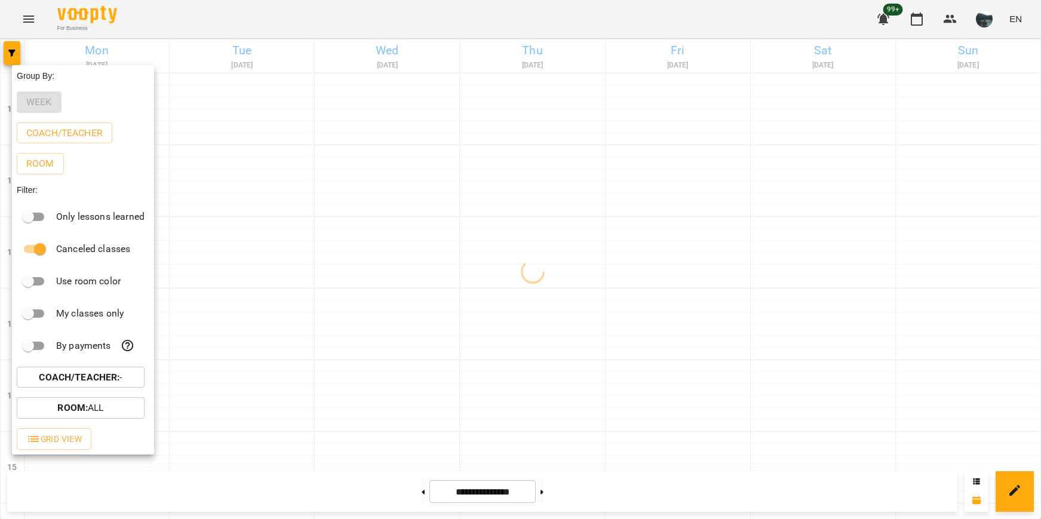
click at [23, 19] on div at bounding box center [520, 259] width 1041 height 519
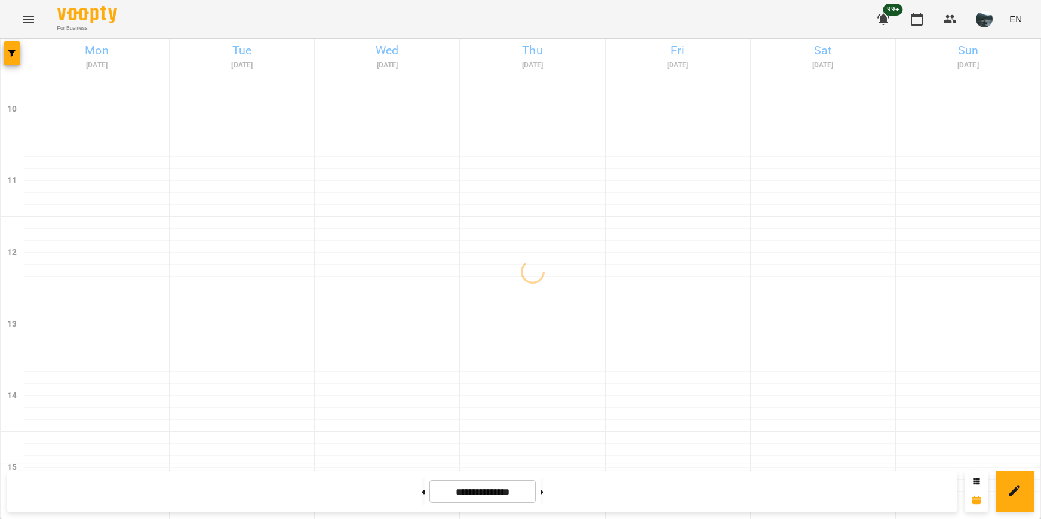
click at [29, 17] on div "Group By: Week Coach/Teacher Room Filter: Only lessons learned Canceled classes…" at bounding box center [520, 259] width 1041 height 519
click at [30, 17] on icon "Menu" at bounding box center [29, 19] width 14 height 14
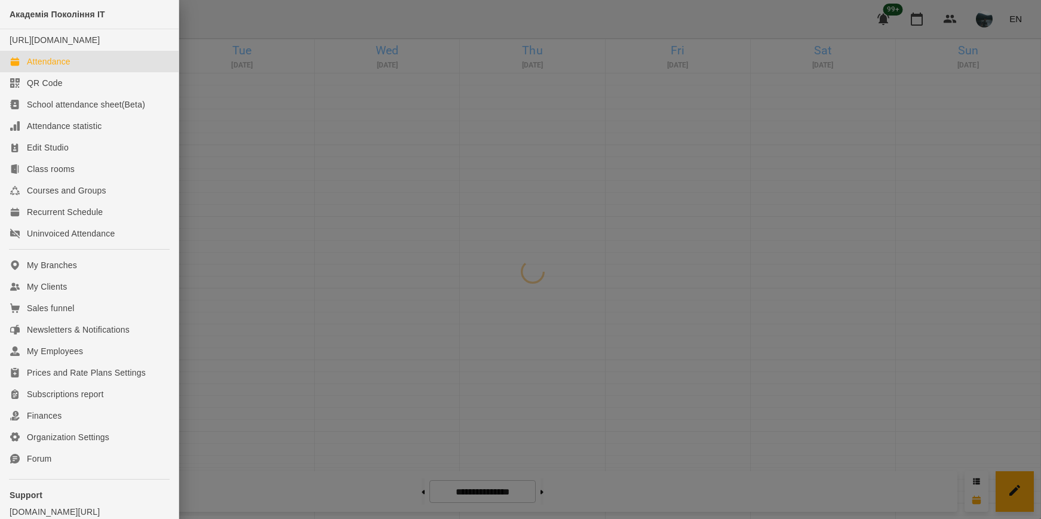
click at [217, 23] on div at bounding box center [520, 259] width 1041 height 519
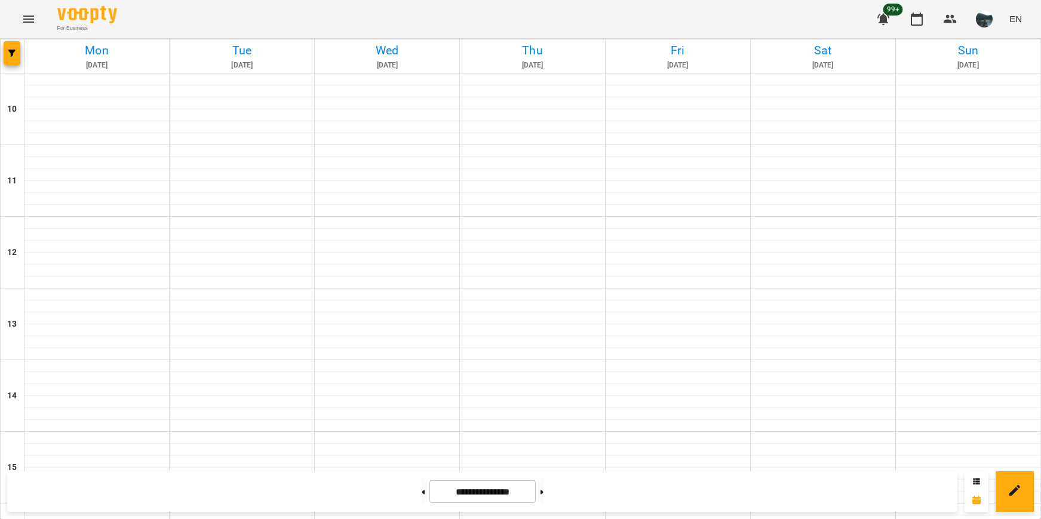
click at [35, 22] on icon "Menu" at bounding box center [29, 19] width 14 height 14
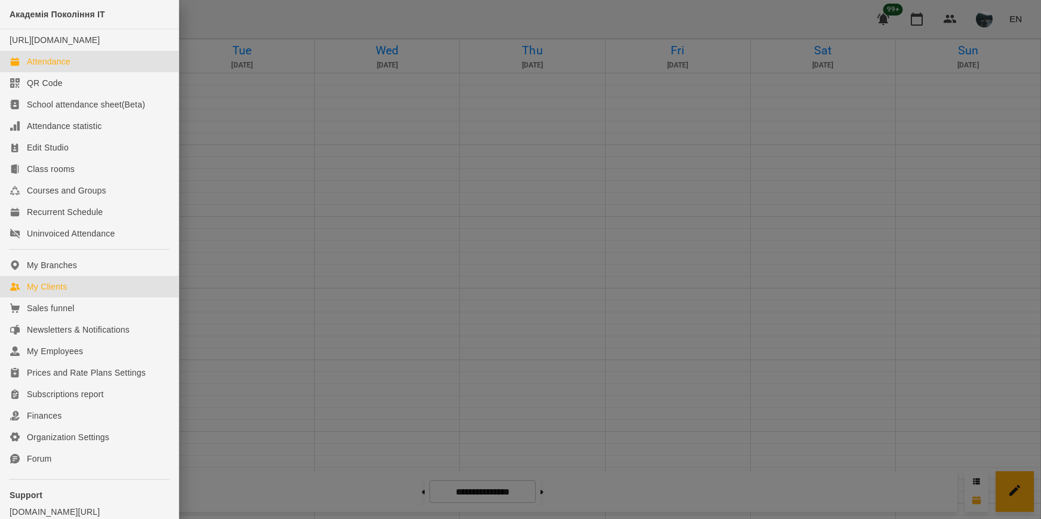
click at [53, 293] on div "My Clients" at bounding box center [47, 287] width 40 height 12
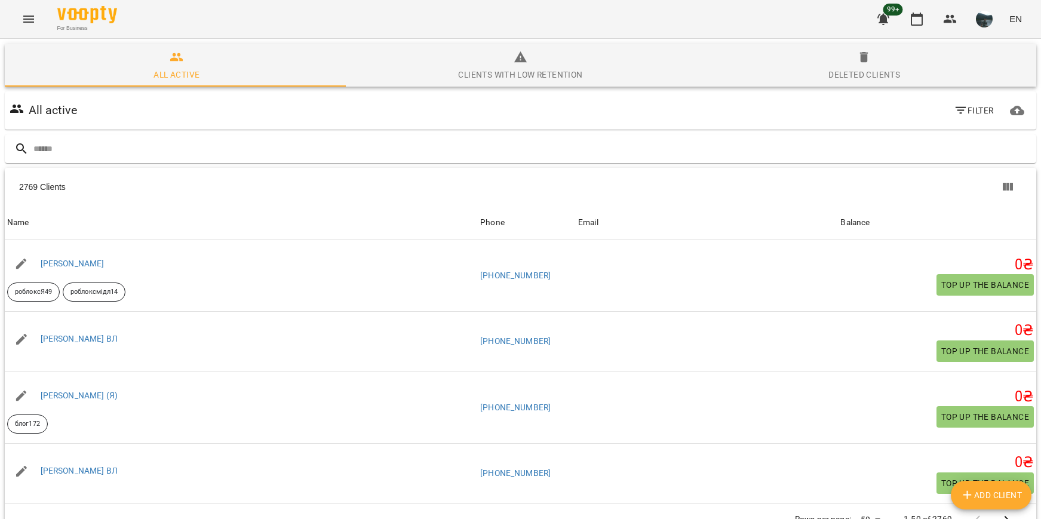
click at [253, 149] on input "text" at bounding box center [532, 149] width 998 height 20
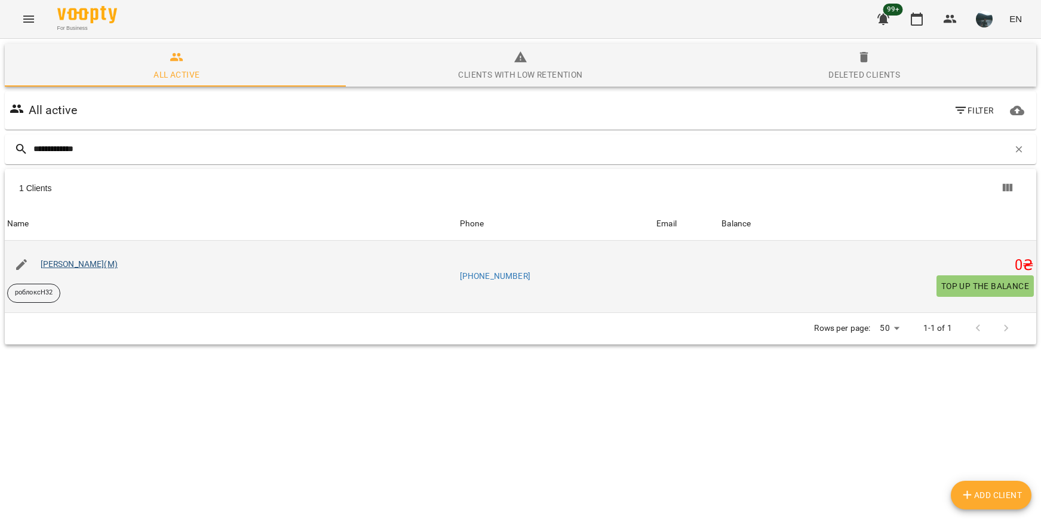
type input "**********"
click at [107, 265] on link "[PERSON_NAME](М)" at bounding box center [79, 264] width 77 height 10
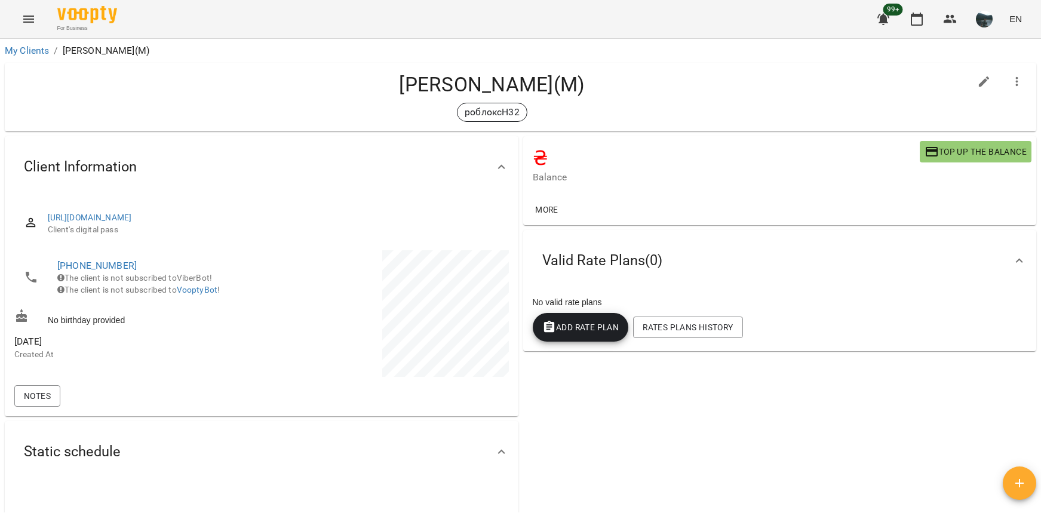
click at [625, 424] on div "₴ Balance Top up the balance More Valid Rate Plans ( 0 ) No valid rate plans Ad…" at bounding box center [780, 467] width 519 height 666
